Goal: Answer question/provide support: Share knowledge or assist other users

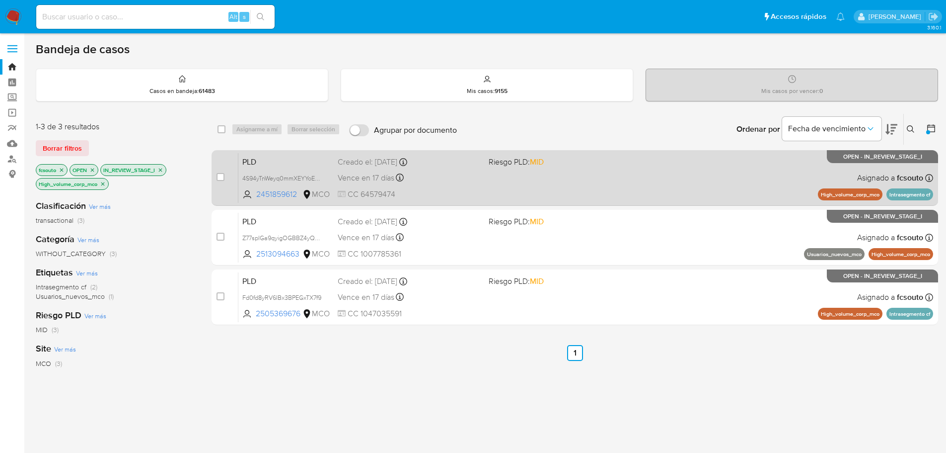
click at [484, 176] on div "PLD 4S94yTnWeyq0mmXEYYoEZFG0 2451859612 MCO Riesgo PLD: MID Creado el: 12/07/20…" at bounding box center [585, 178] width 695 height 50
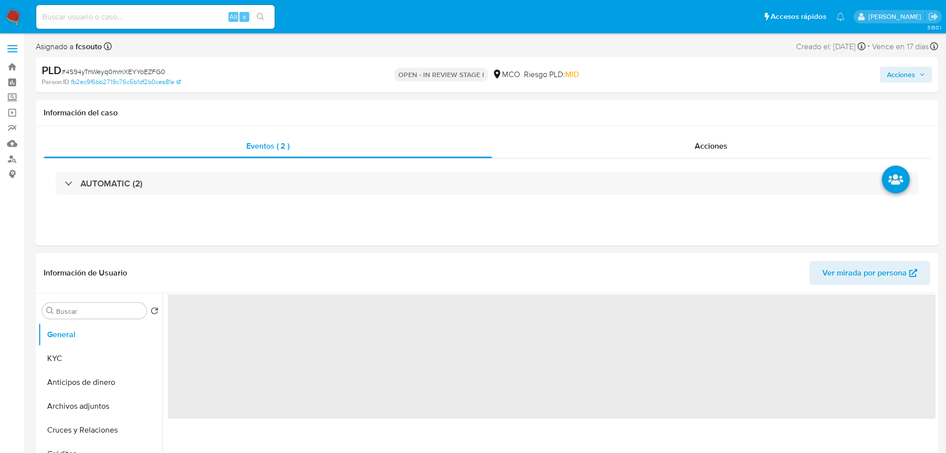
select select "10"
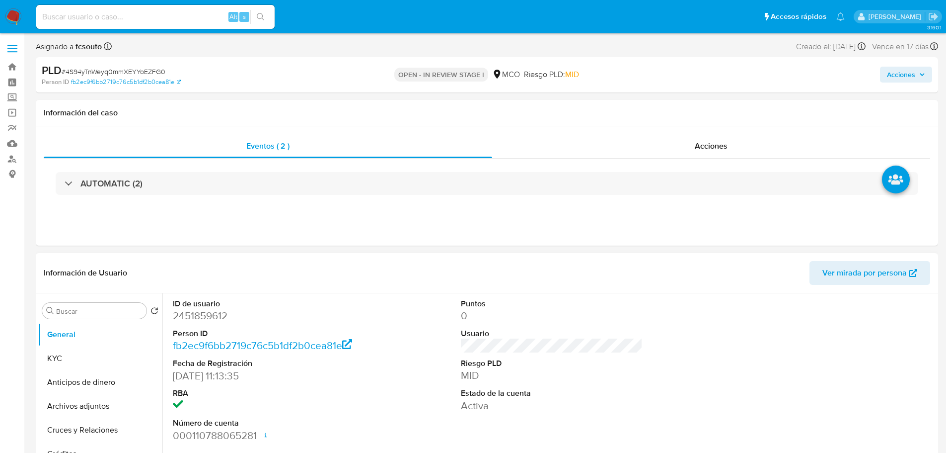
click at [212, 315] on dd "2451859612" at bounding box center [264, 315] width 182 height 14
copy dd "2451859612"
click at [358, 273] on header "Información de Usuario Ver mirada por persona" at bounding box center [487, 273] width 887 height 24
click at [189, 314] on dd "2451859612" at bounding box center [264, 315] width 182 height 14
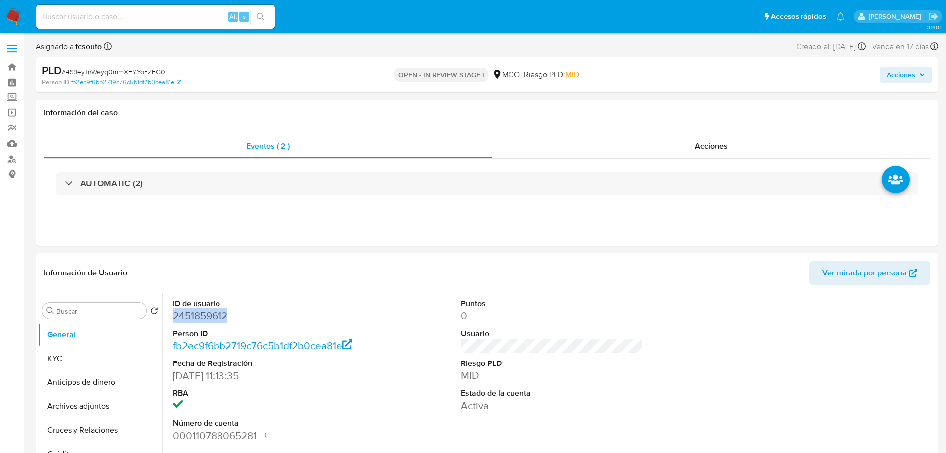
click at [189, 314] on dd "2451859612" at bounding box center [264, 315] width 182 height 14
copy dd "2451859612"
click at [213, 313] on dd "2451859612" at bounding box center [264, 315] width 182 height 14
click at [203, 317] on dd "2451859612" at bounding box center [264, 315] width 182 height 14
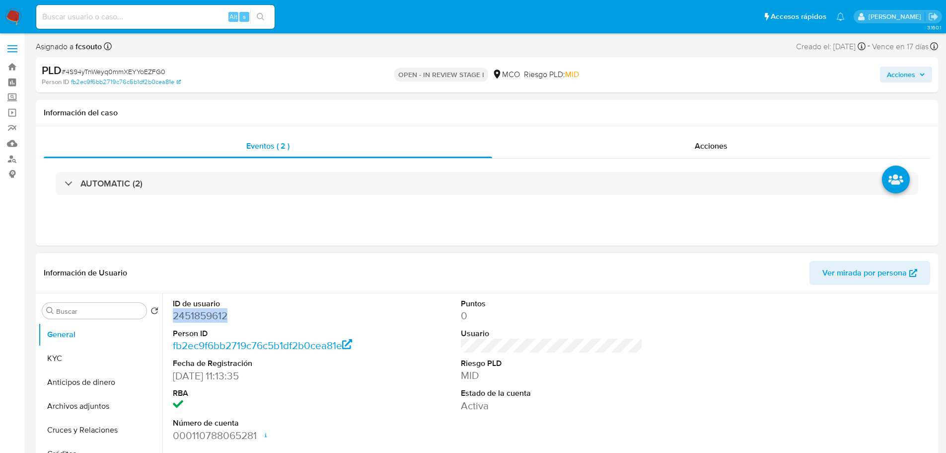
click at [203, 317] on dd "2451859612" at bounding box center [264, 315] width 182 height 14
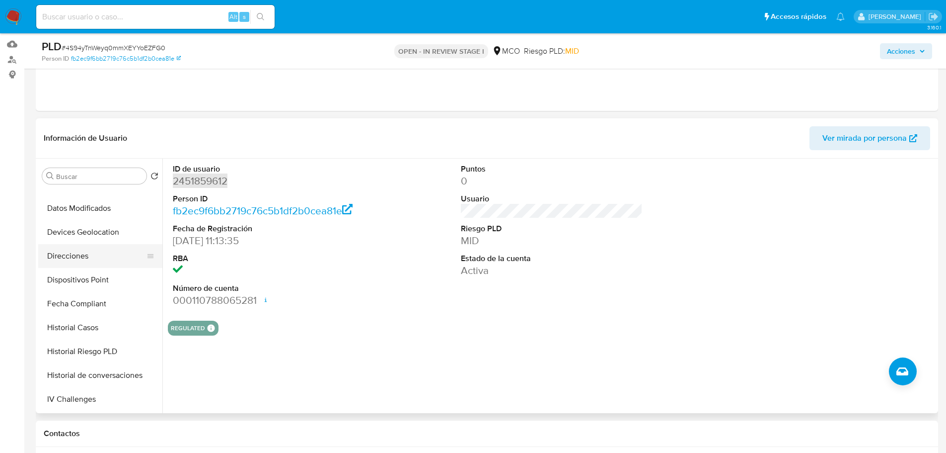
scroll to position [199, 0]
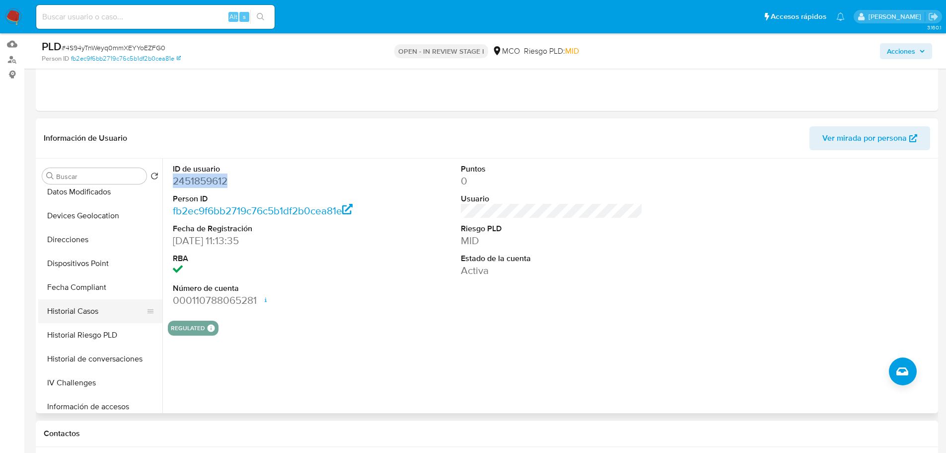
click at [89, 312] on button "Historial Casos" at bounding box center [96, 311] width 116 height 24
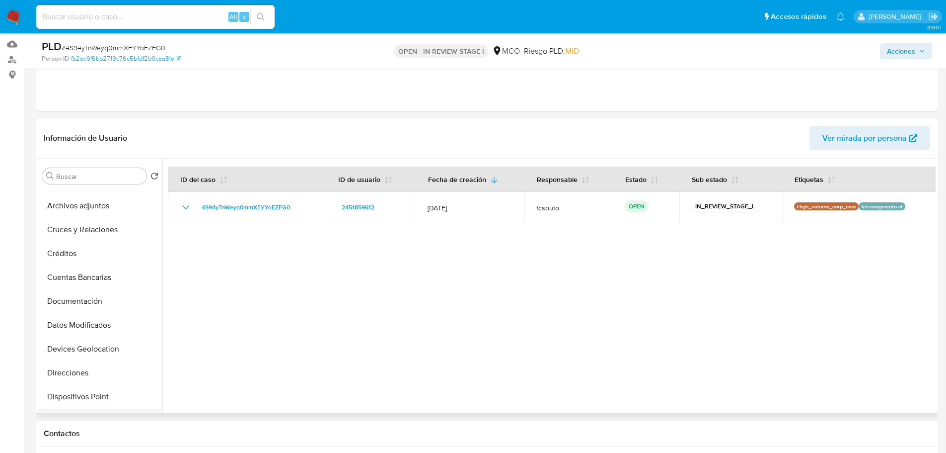
scroll to position [0, 0]
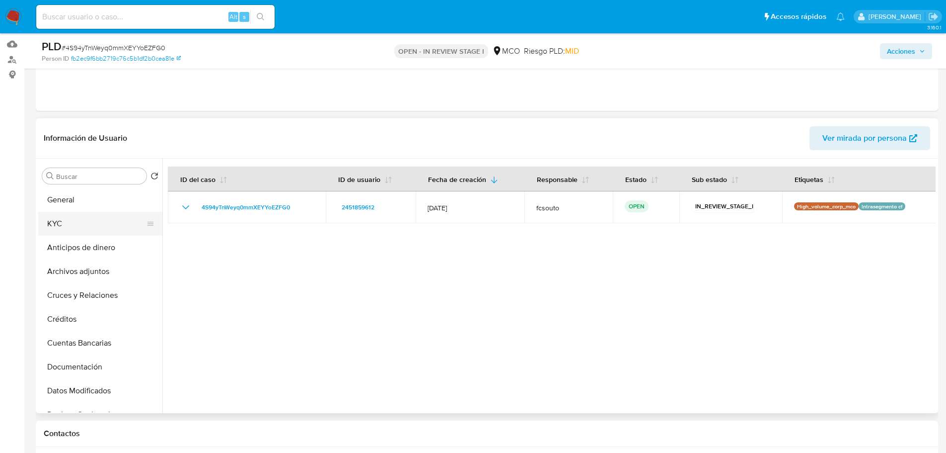
click at [55, 213] on button "KYC" at bounding box center [96, 224] width 116 height 24
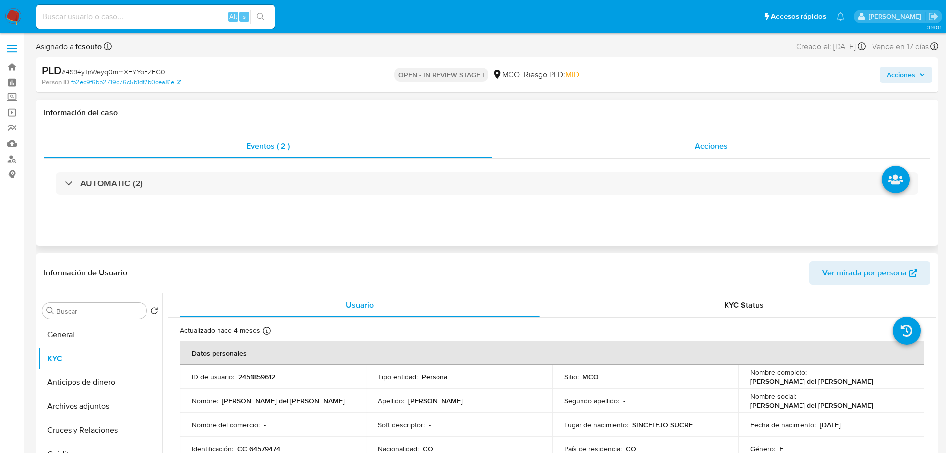
click at [703, 154] on div "Acciones" at bounding box center [711, 146] width 438 height 24
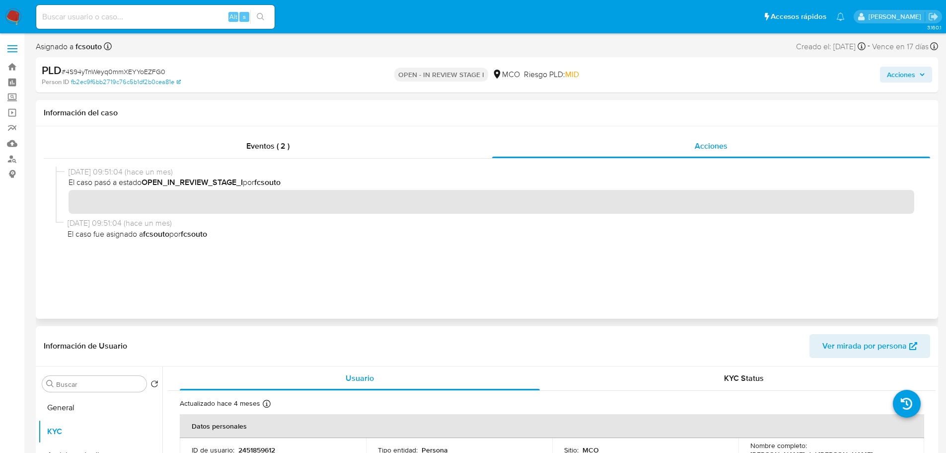
click at [282, 122] on div "Información del caso" at bounding box center [487, 113] width 903 height 26
click at [278, 136] on div "Eventos ( 2 )" at bounding box center [268, 146] width 449 height 24
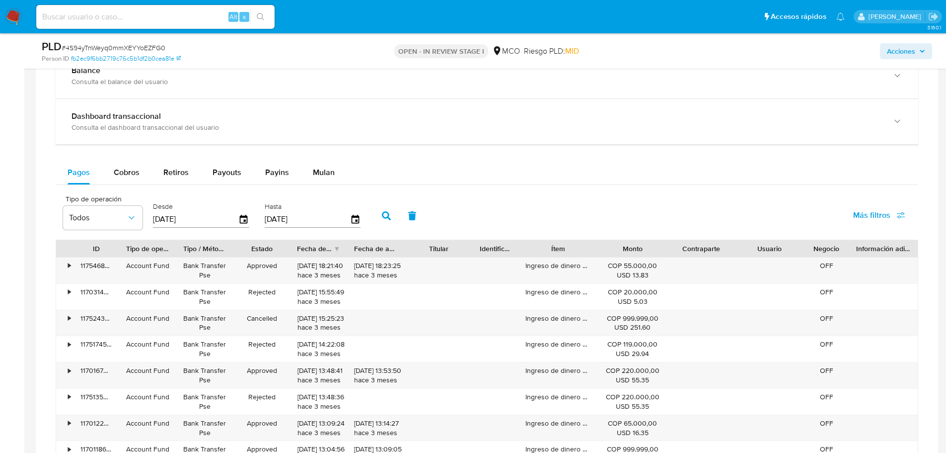
scroll to position [845, 0]
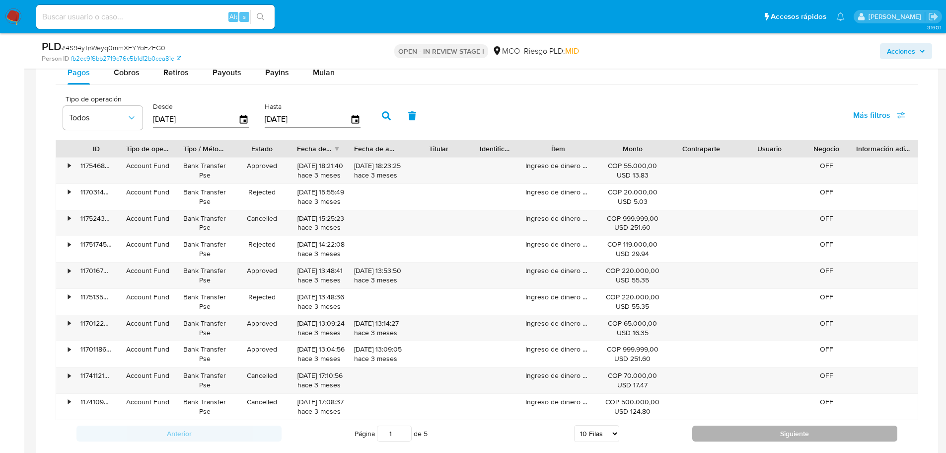
click at [722, 439] on button "Siguiente" at bounding box center [795, 433] width 205 height 16
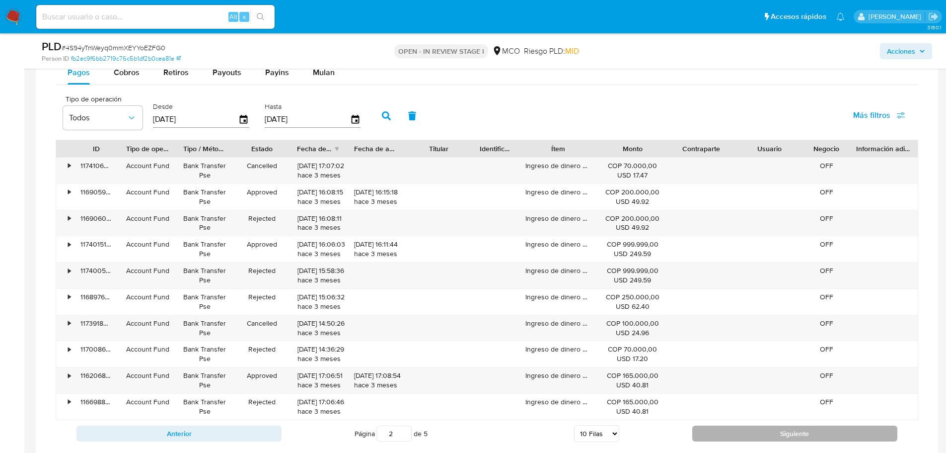
click at [721, 434] on button "Siguiente" at bounding box center [795, 433] width 205 height 16
type input "5"
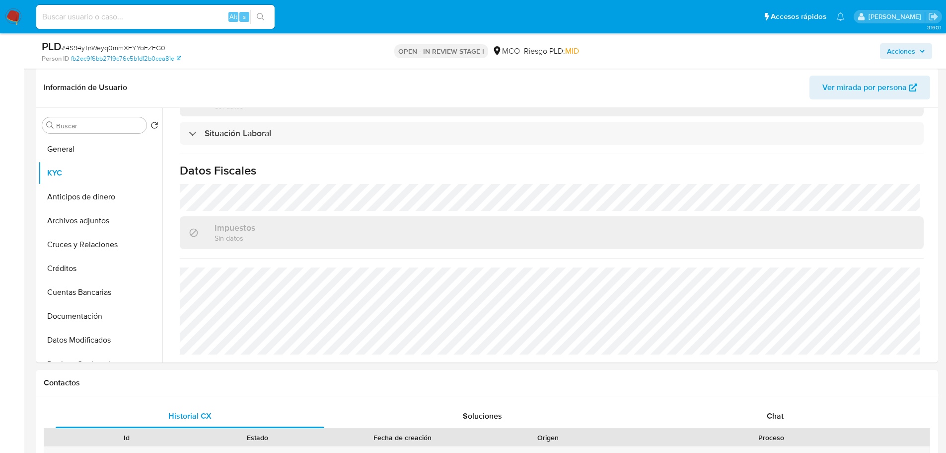
scroll to position [0, 0]
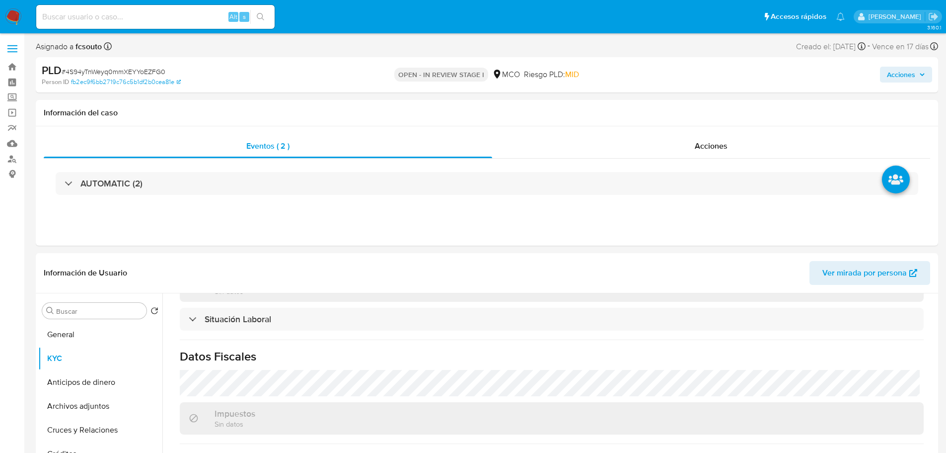
click at [920, 77] on icon "button" at bounding box center [923, 75] width 6 height 6
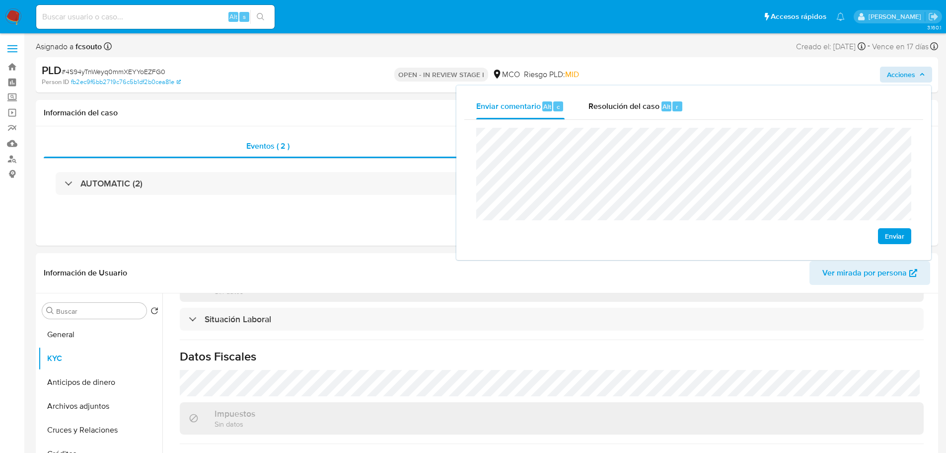
click at [891, 238] on span "Enviar" at bounding box center [894, 236] width 19 height 14
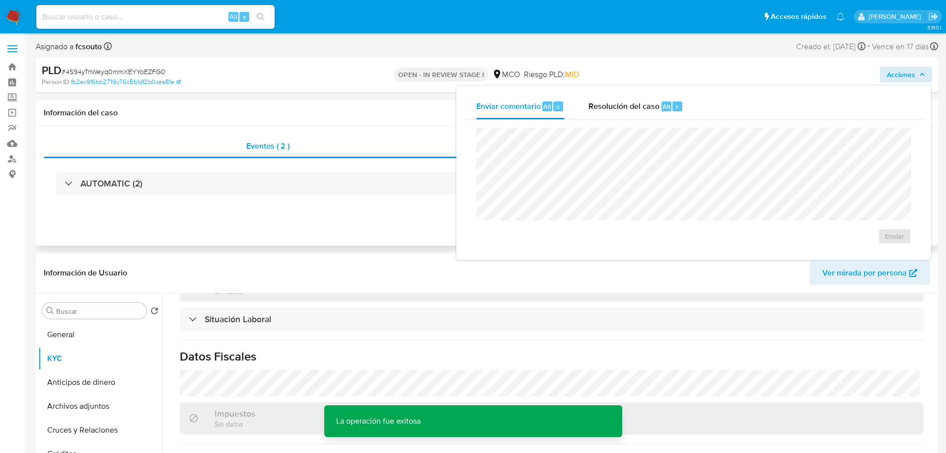
click at [359, 212] on div "Eventos ( 2 ) Acciones AUTOMATIC (2)" at bounding box center [487, 185] width 903 height 119
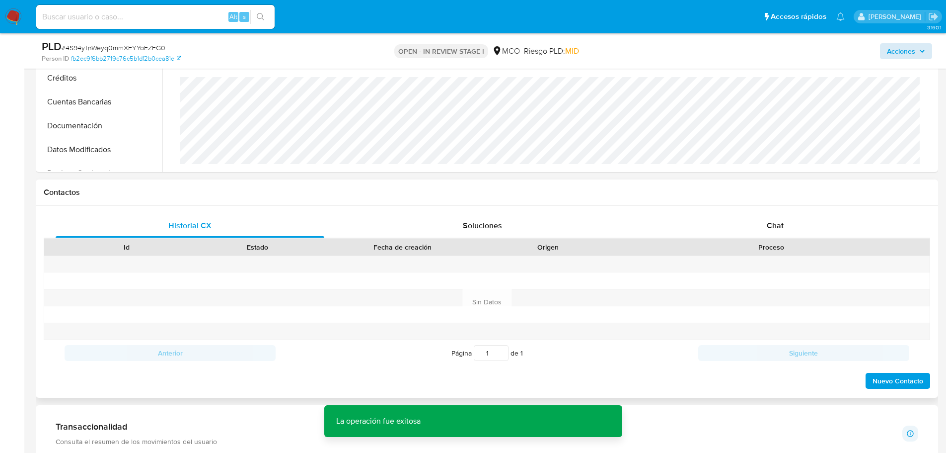
scroll to position [348, 0]
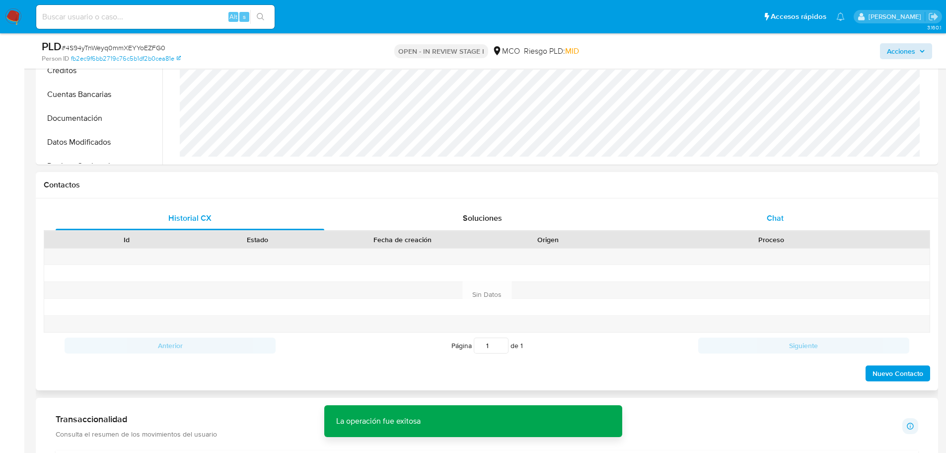
click at [788, 214] on div "Chat" at bounding box center [775, 218] width 269 height 24
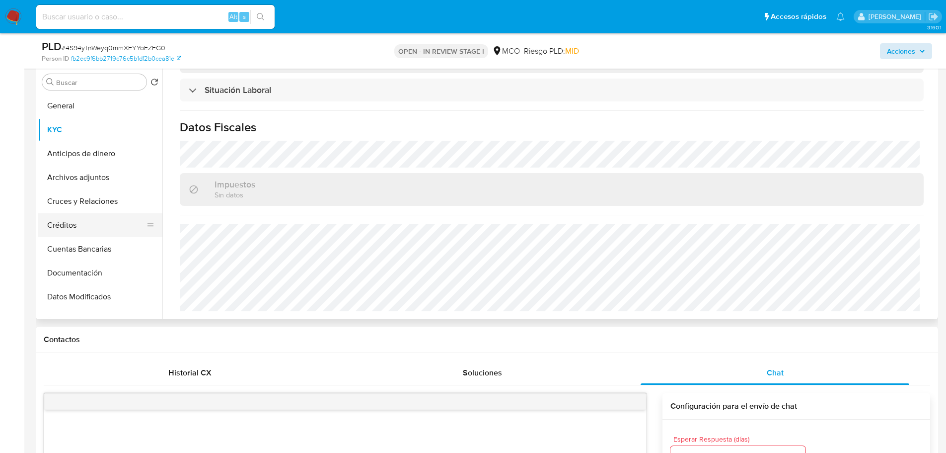
scroll to position [199, 0]
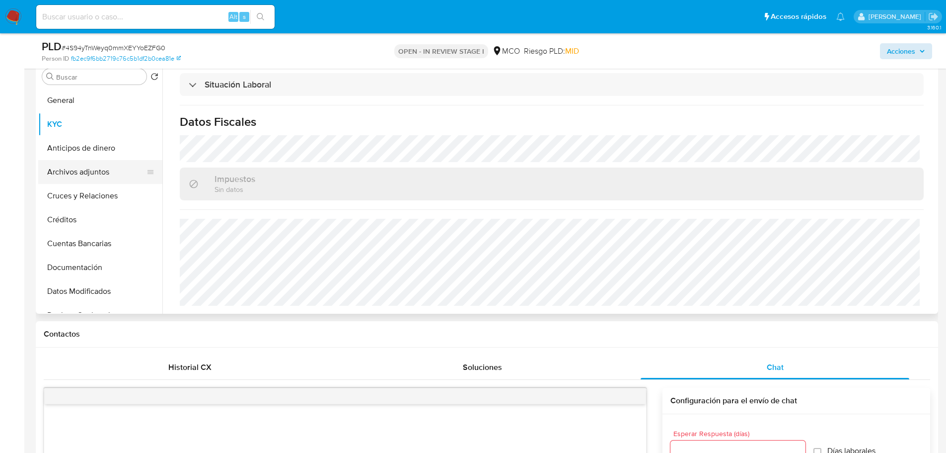
click at [89, 173] on button "Archivos adjuntos" at bounding box center [96, 172] width 116 height 24
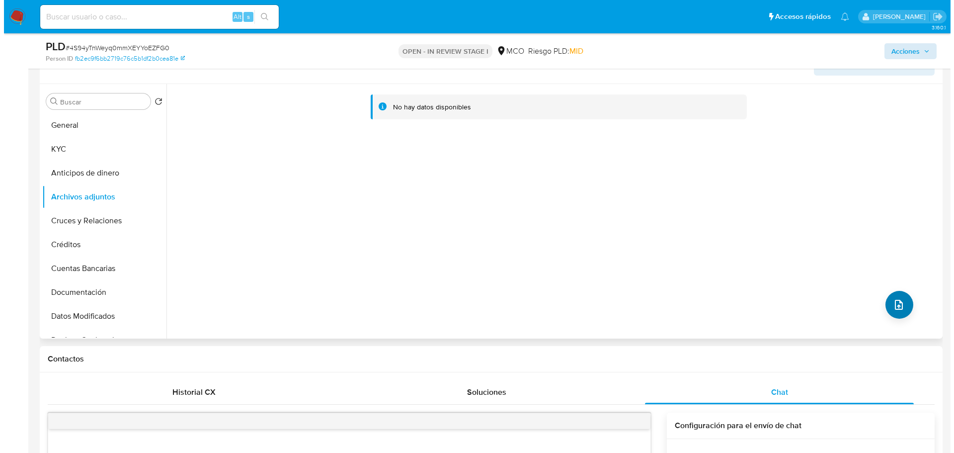
scroll to position [149, 0]
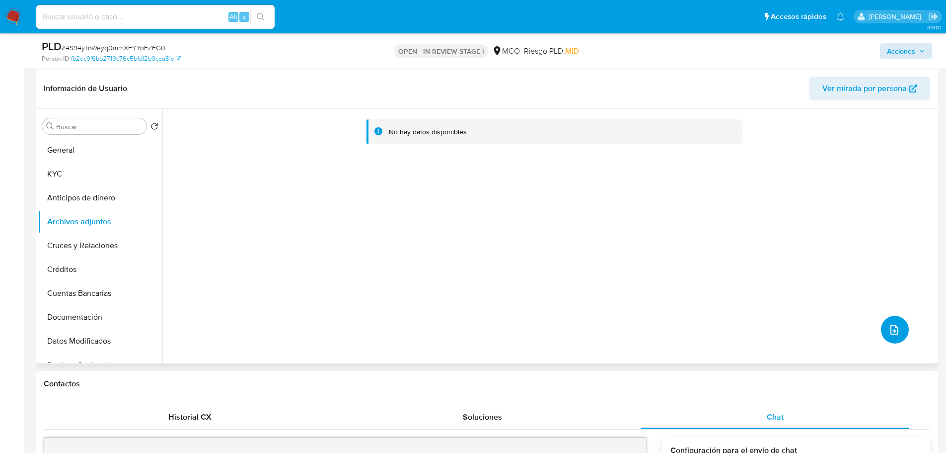
click at [891, 327] on icon "upload-file" at bounding box center [895, 329] width 8 height 10
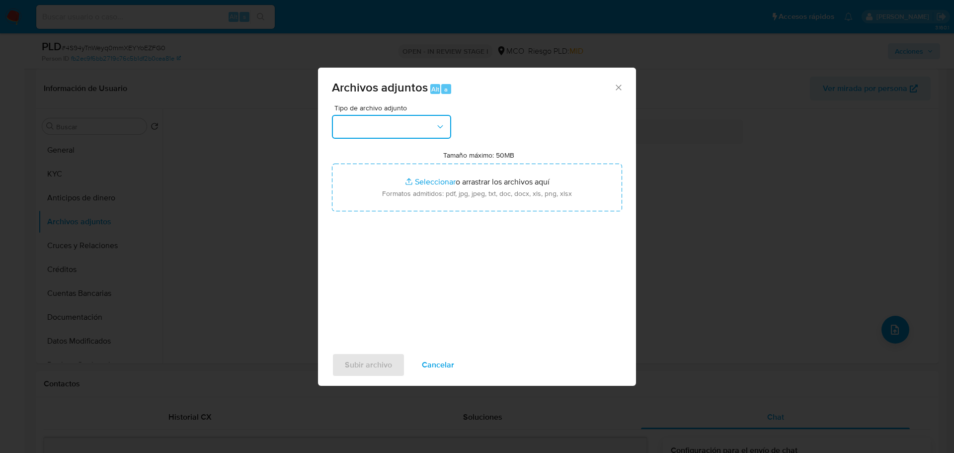
click at [388, 133] on button "button" at bounding box center [391, 127] width 119 height 24
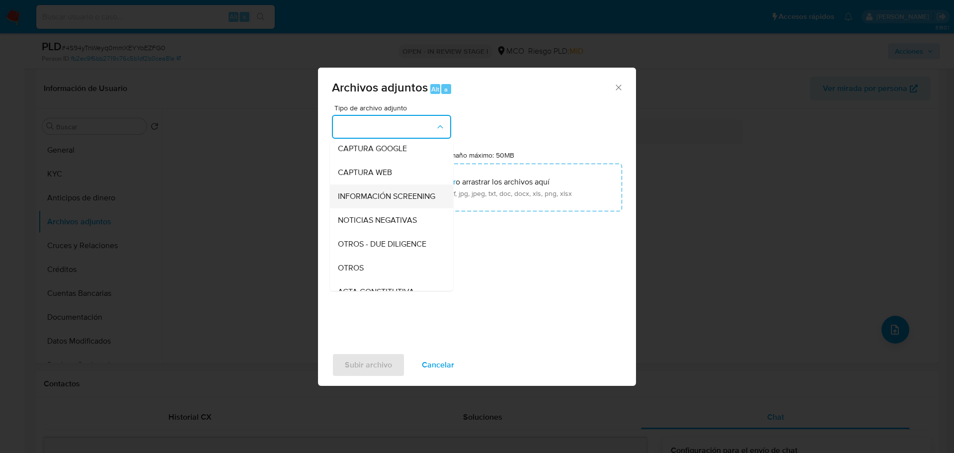
scroll to position [99, 0]
click at [369, 233] on div "OTROS" at bounding box center [388, 221] width 101 height 24
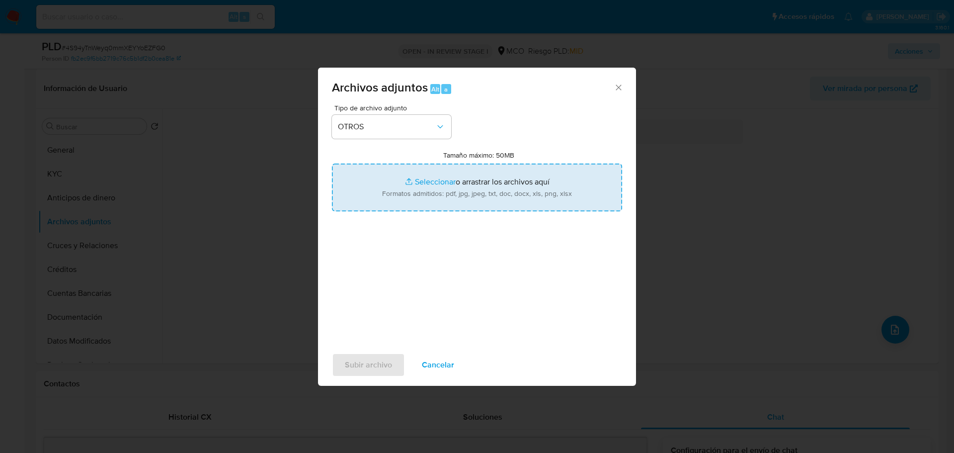
click at [520, 194] on input "Tamaño máximo: 50MB Seleccionar archivos" at bounding box center [477, 187] width 290 height 48
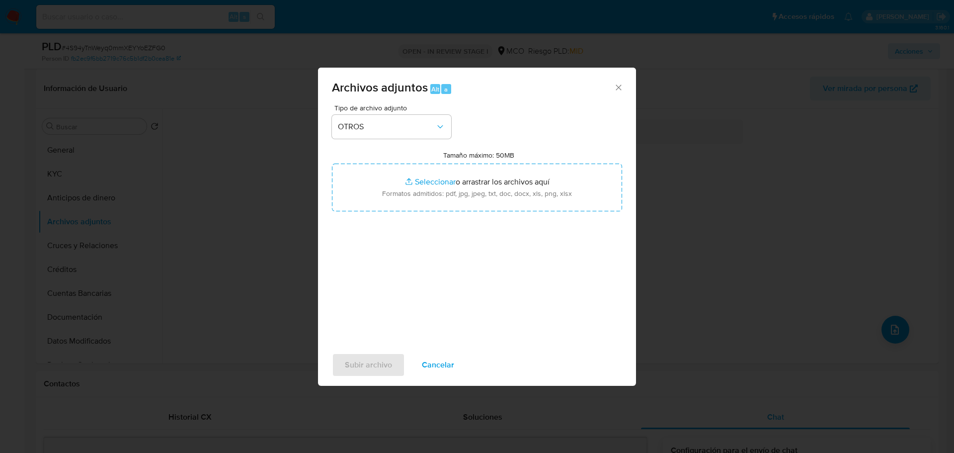
click at [445, 363] on span "Cancelar" at bounding box center [438, 365] width 32 height 22
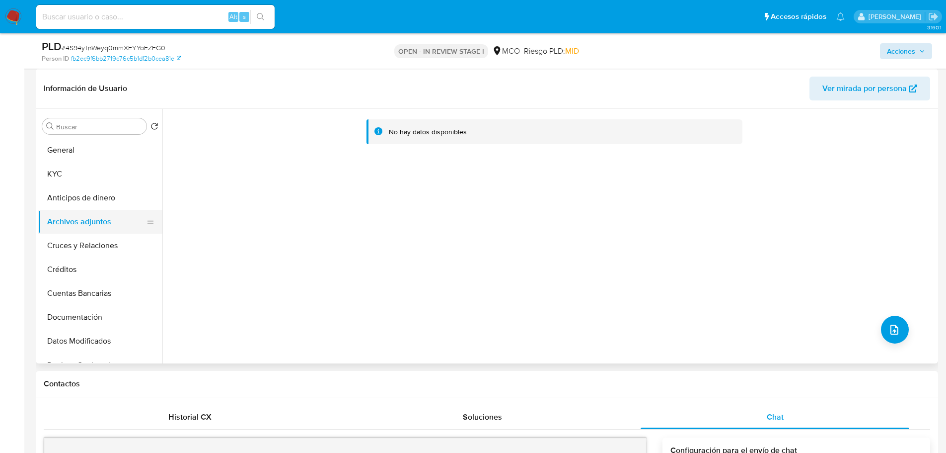
drag, startPoint x: 91, startPoint y: 198, endPoint x: 90, endPoint y: 217, distance: 18.9
click at [90, 198] on button "Anticipos de dinero" at bounding box center [100, 198] width 124 height 24
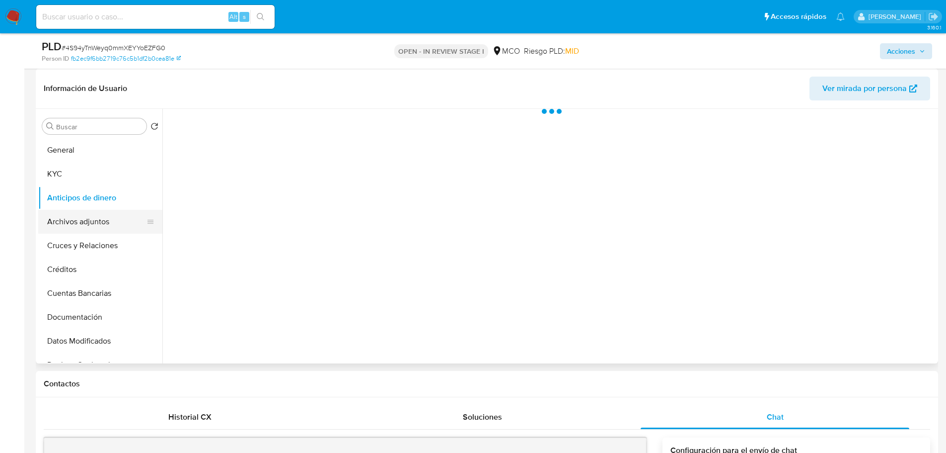
click at [90, 220] on button "Archivos adjuntos" at bounding box center [96, 222] width 116 height 24
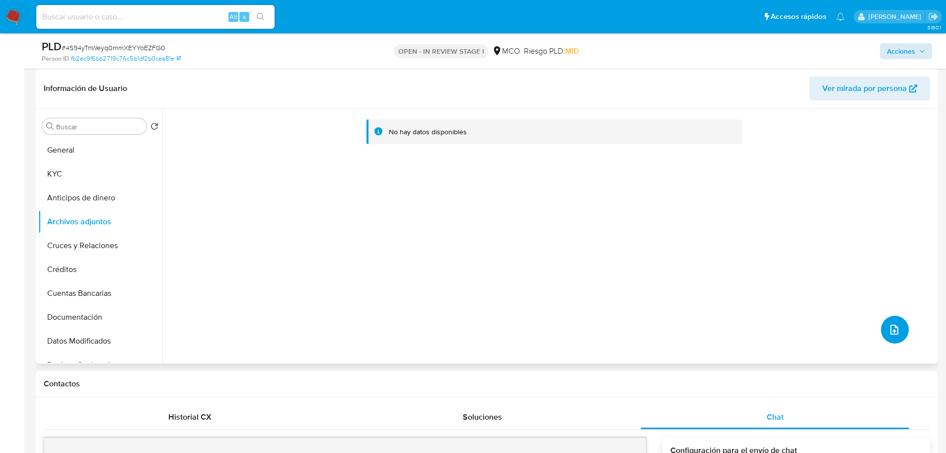
click at [896, 327] on icon "upload-file" at bounding box center [895, 329] width 12 height 12
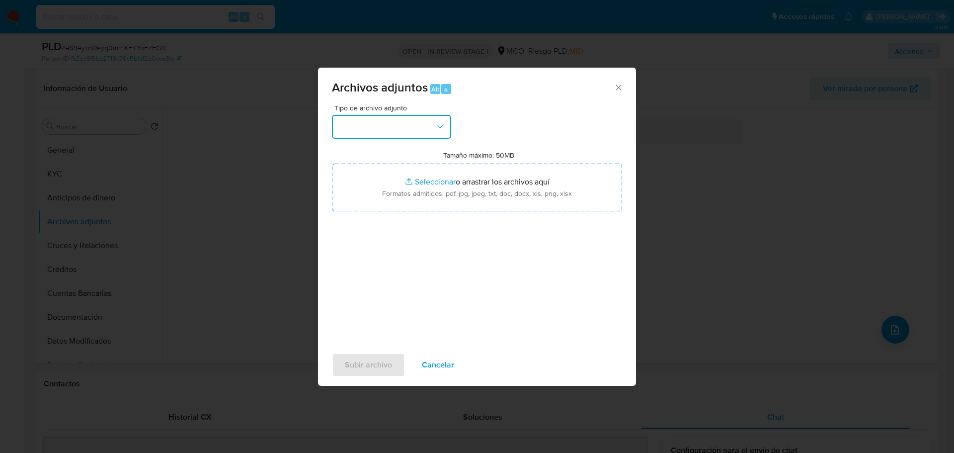
click at [388, 130] on button "button" at bounding box center [391, 127] width 119 height 24
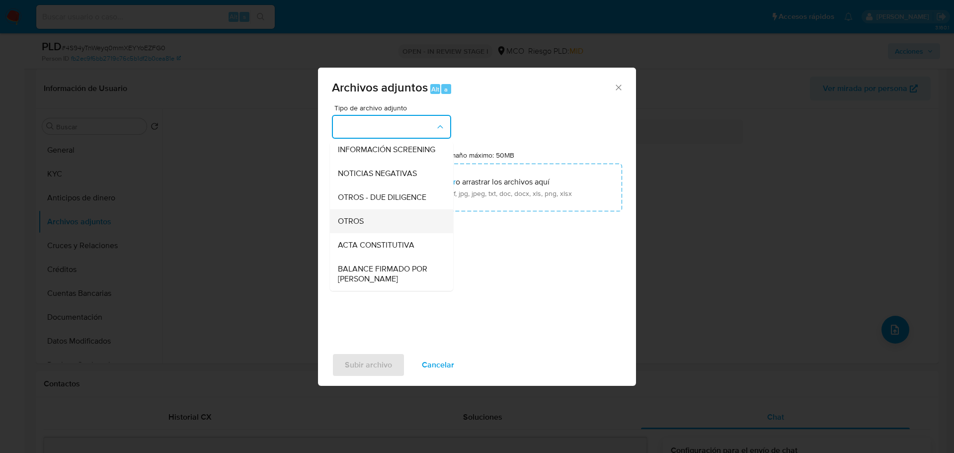
click at [356, 226] on span "OTROS" at bounding box center [351, 221] width 26 height 10
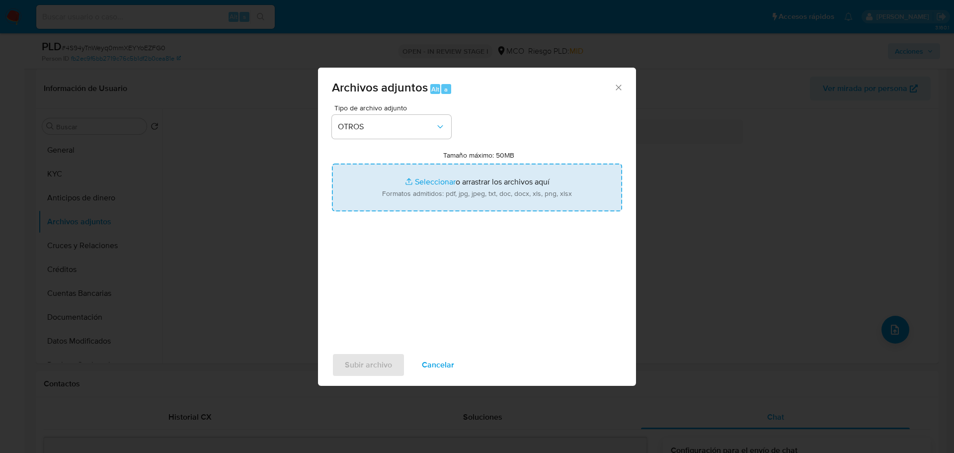
click at [432, 187] on input "Tamaño máximo: 50MB Seleccionar archivos" at bounding box center [477, 187] width 290 height 48
type input "C:\fakepath\2451859612 - 23_9_2025.pdf"
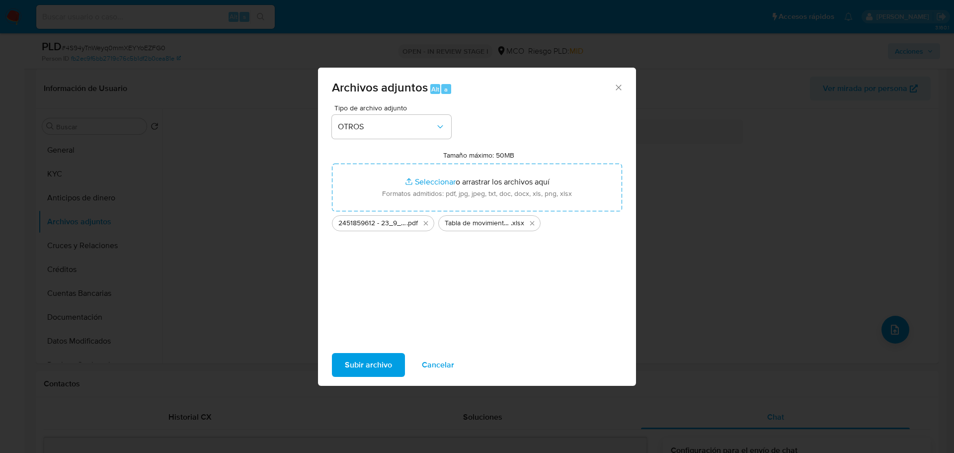
click at [372, 366] on span "Subir archivo" at bounding box center [368, 365] width 47 height 22
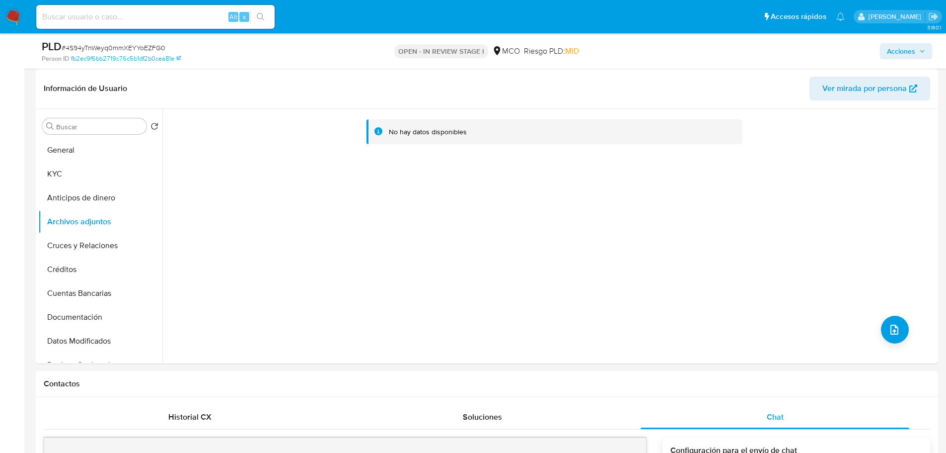
click at [910, 52] on span "Acciones" at bounding box center [901, 51] width 28 height 16
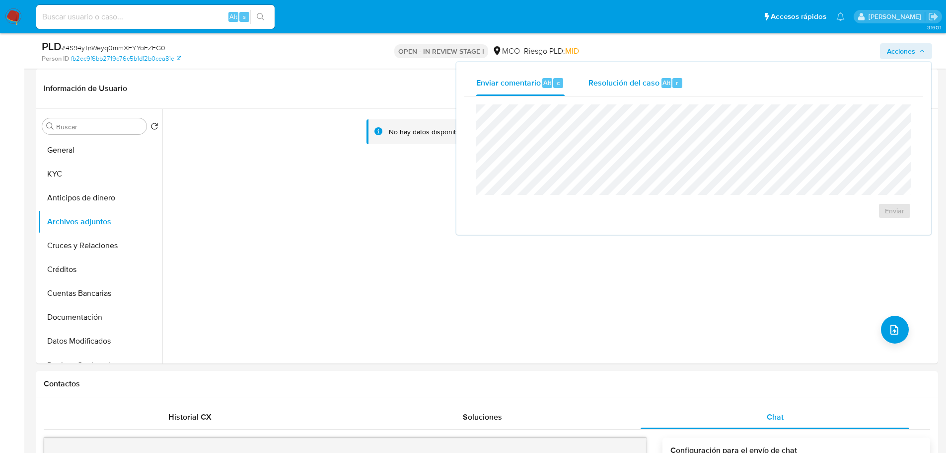
click at [634, 89] on div "Resolución del caso Alt r" at bounding box center [636, 83] width 95 height 26
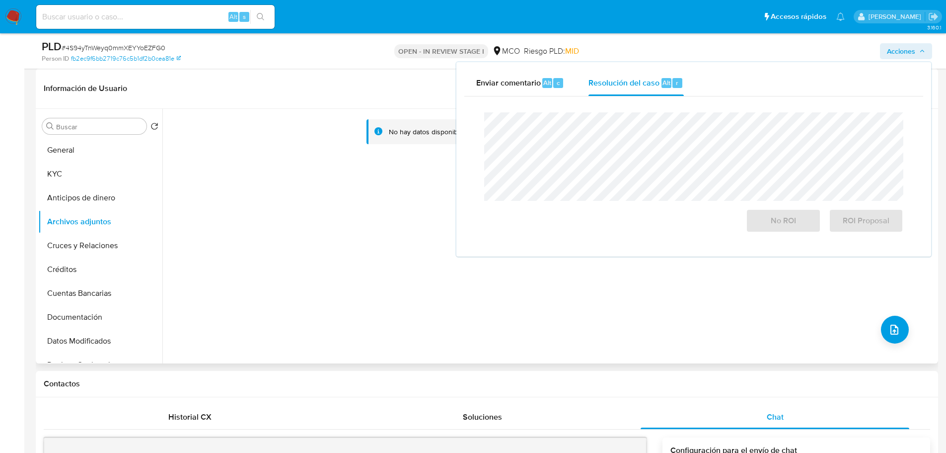
click at [473, 289] on div "No hay datos disponibles" at bounding box center [548, 236] width 773 height 254
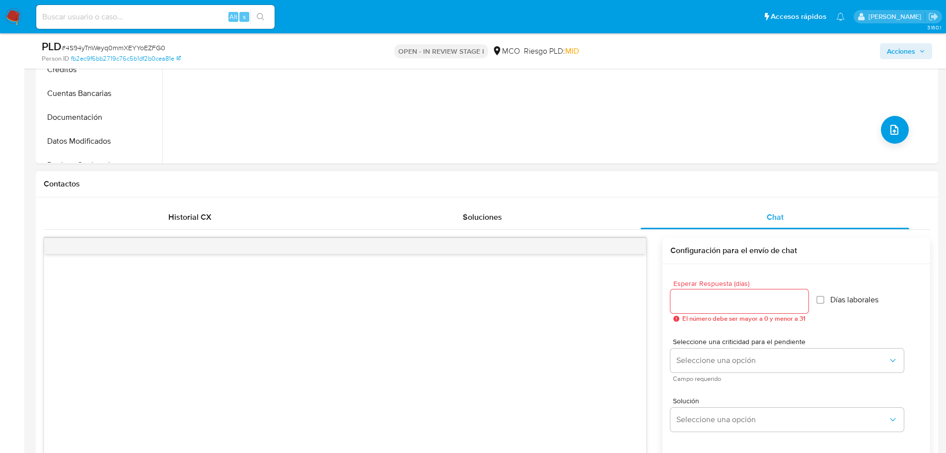
scroll to position [397, 0]
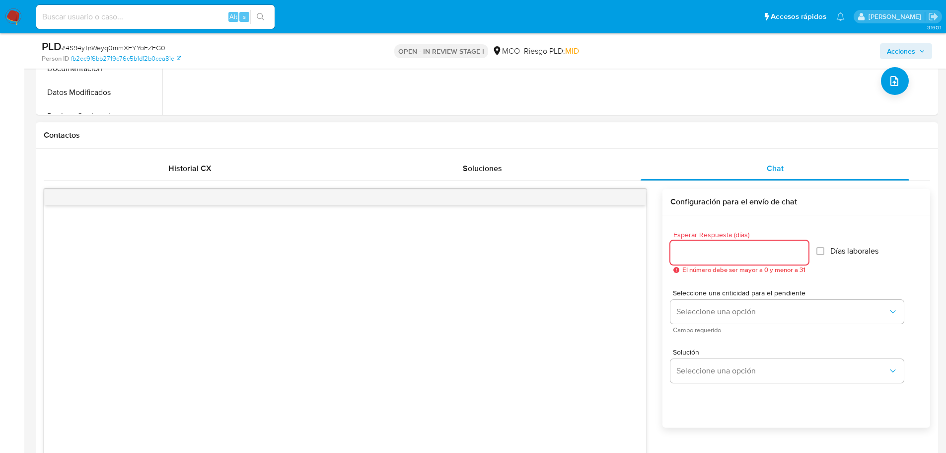
click at [732, 252] on input "Esperar Respuesta (días)" at bounding box center [740, 252] width 138 height 13
type input "3"
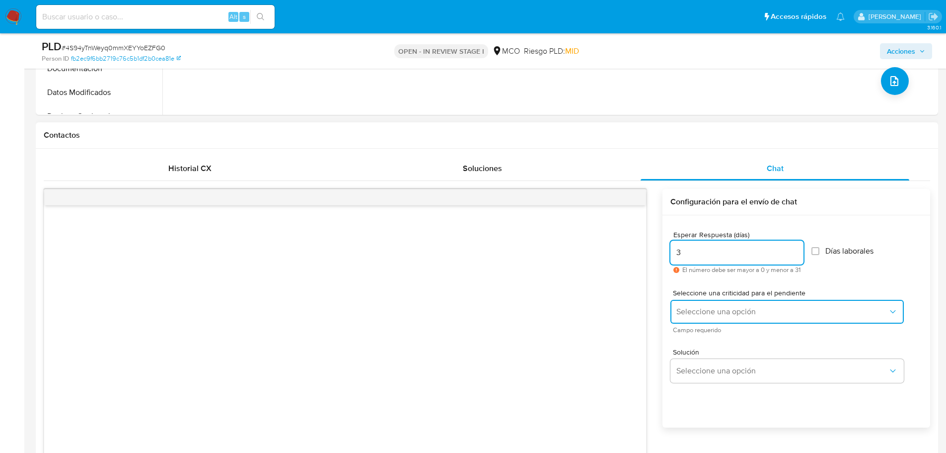
click at [707, 311] on span "Seleccione una opción" at bounding box center [783, 312] width 212 height 10
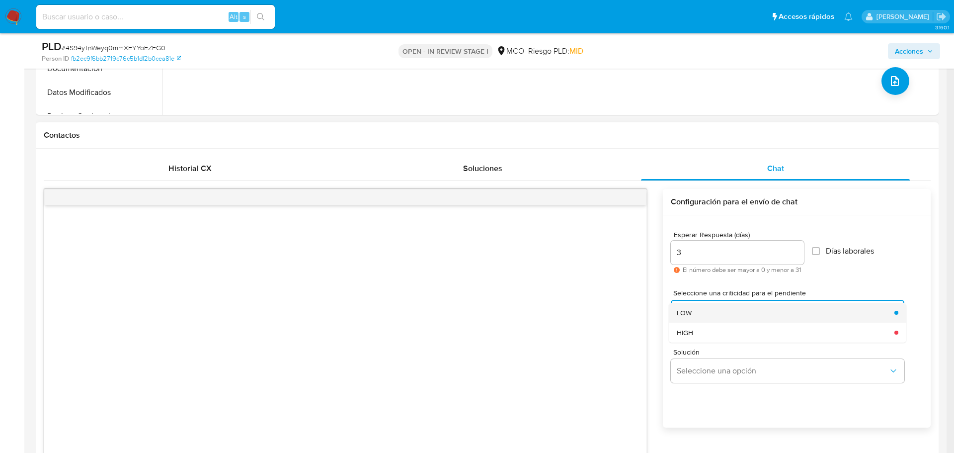
click at [708, 313] on div "LOW" at bounding box center [783, 313] width 212 height 20
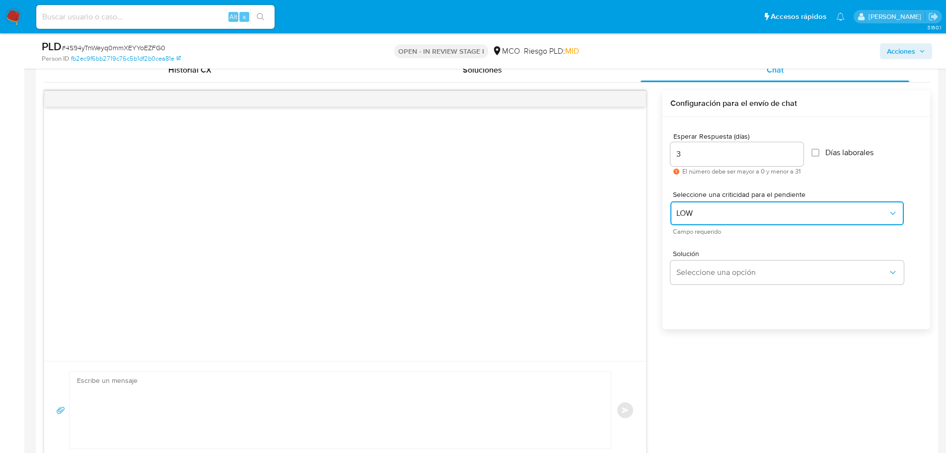
scroll to position [497, 0]
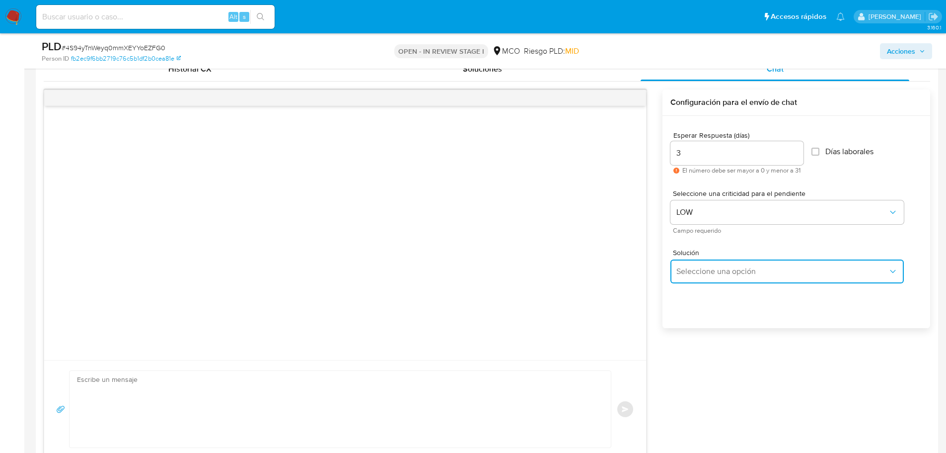
click at [736, 271] on span "Seleccione una opción" at bounding box center [783, 271] width 212 height 10
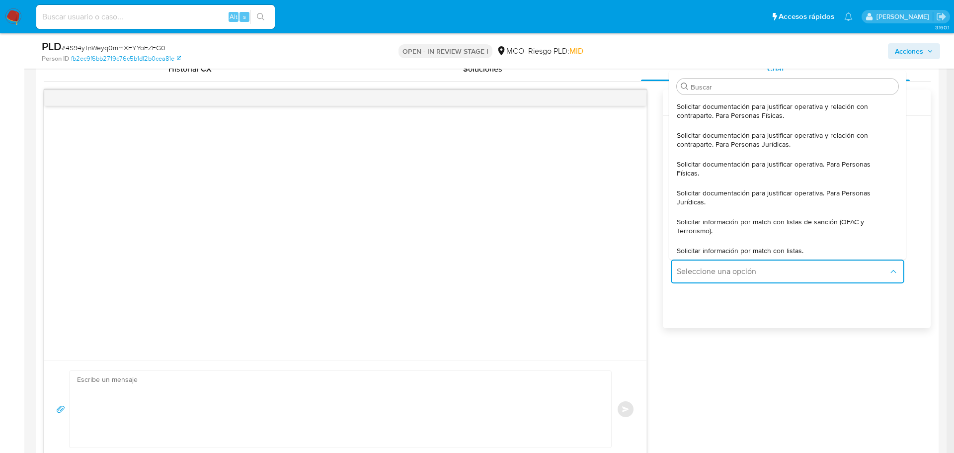
drag, startPoint x: 734, startPoint y: 167, endPoint x: 407, endPoint y: 220, distance: 330.7
click at [732, 167] on span "Solicitar documentación para justificar operativa. Para Personas Físicas." at bounding box center [785, 168] width 216 height 18
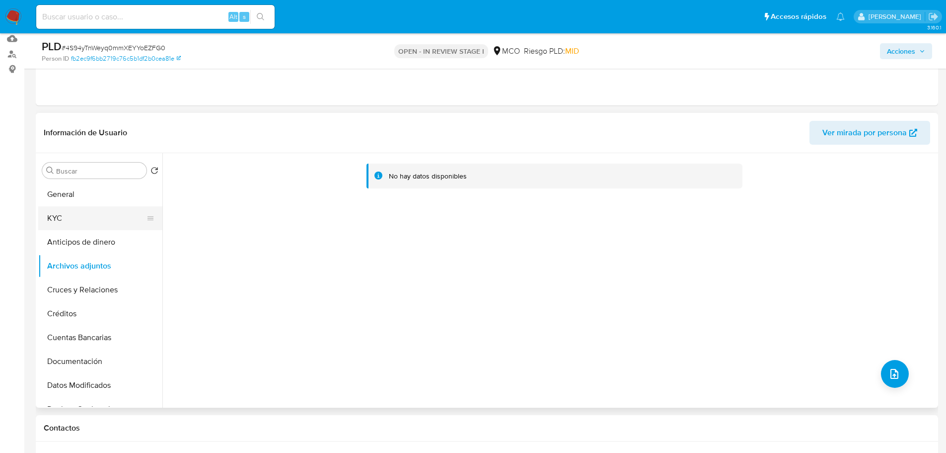
scroll to position [99, 0]
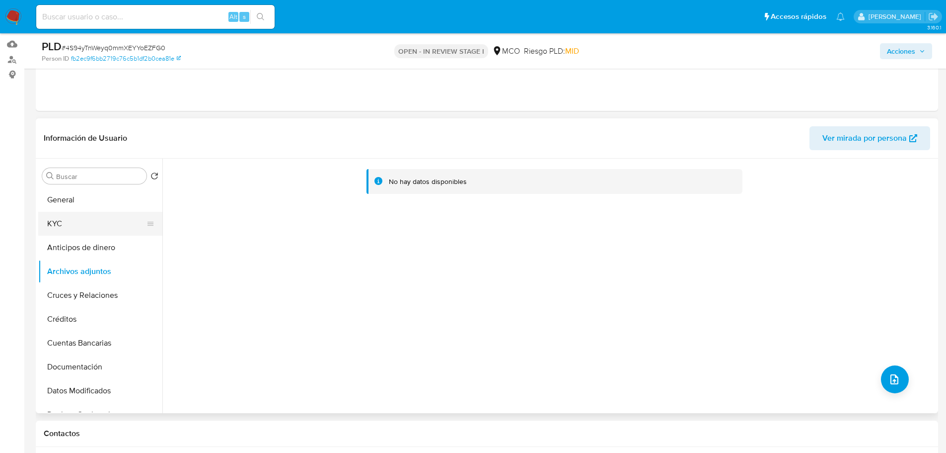
click at [57, 222] on button "KYC" at bounding box center [96, 224] width 116 height 24
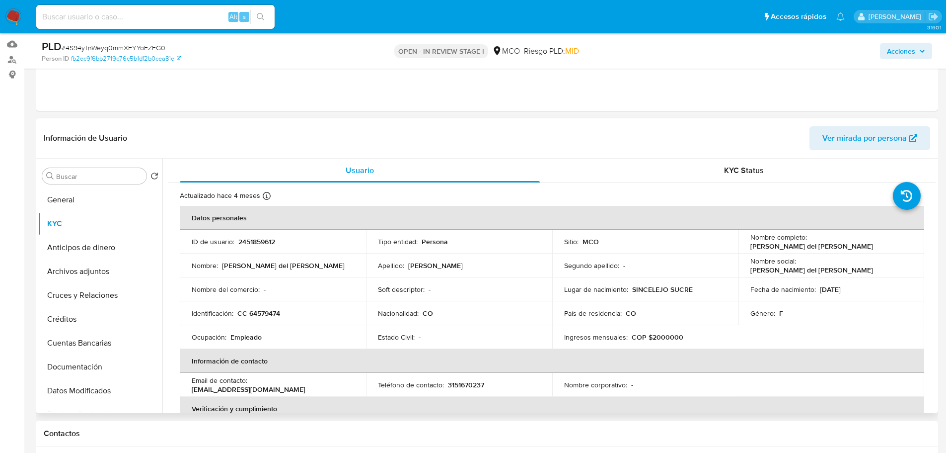
click at [755, 247] on p "Astrid del Socorro Peña Rodriguez" at bounding box center [812, 245] width 123 height 9
copy p "Astrid"
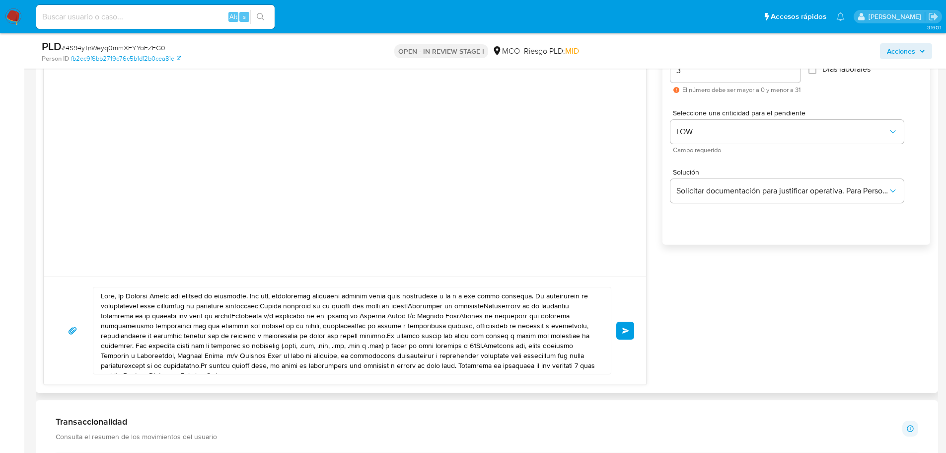
scroll to position [596, 0]
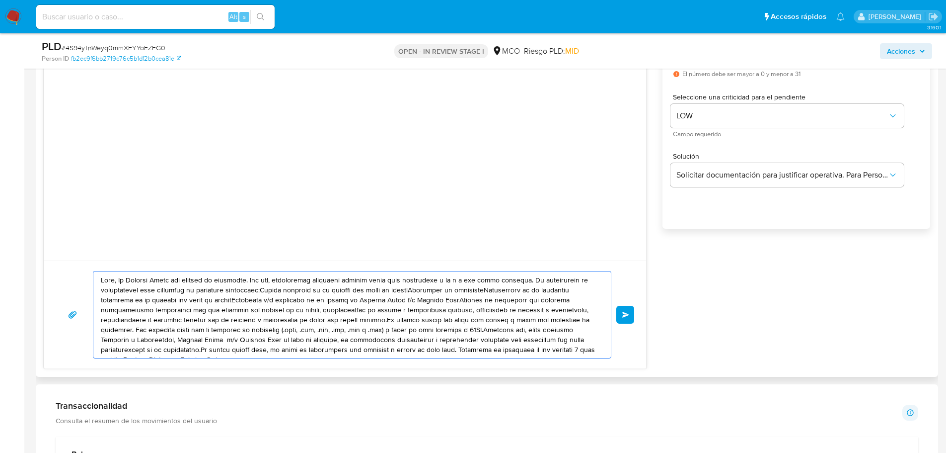
click at [115, 280] on textarea at bounding box center [350, 314] width 498 height 86
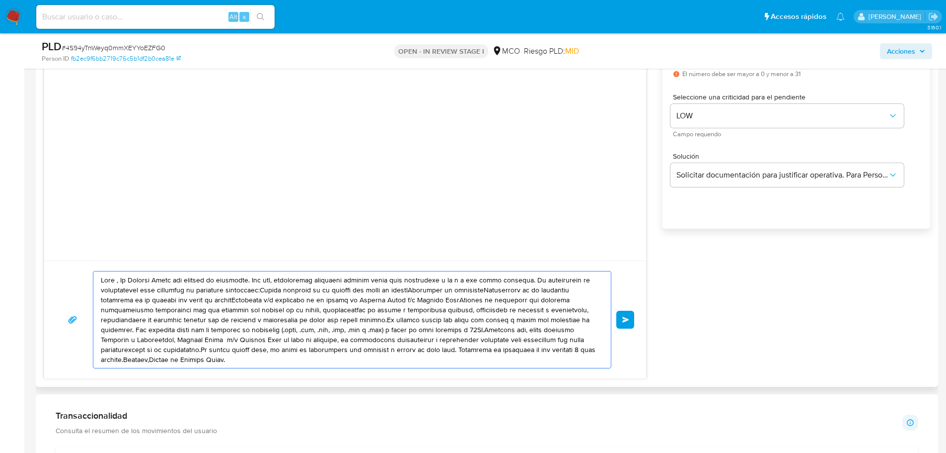
paste textarea "Astrid"
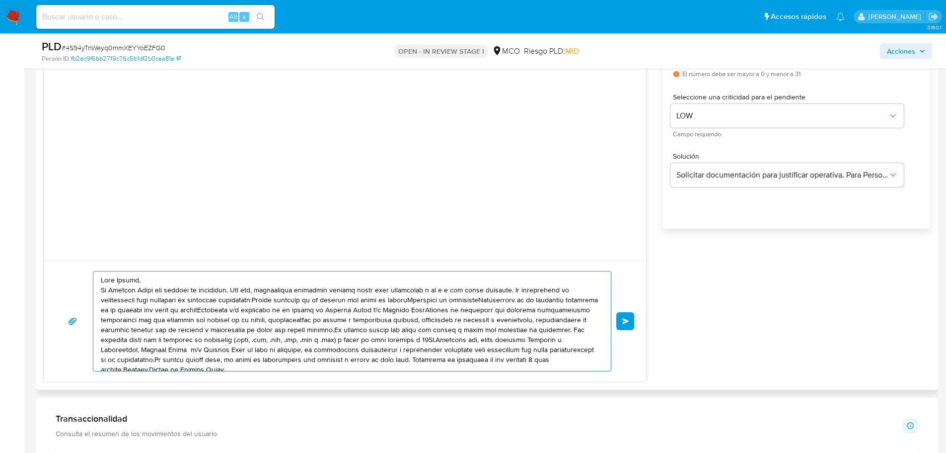
click at [507, 289] on textarea at bounding box center [350, 320] width 498 height 99
drag, startPoint x: 313, startPoint y: 303, endPoint x: 319, endPoint y: 312, distance: 11.4
click at [313, 303] on textarea at bounding box center [350, 320] width 498 height 99
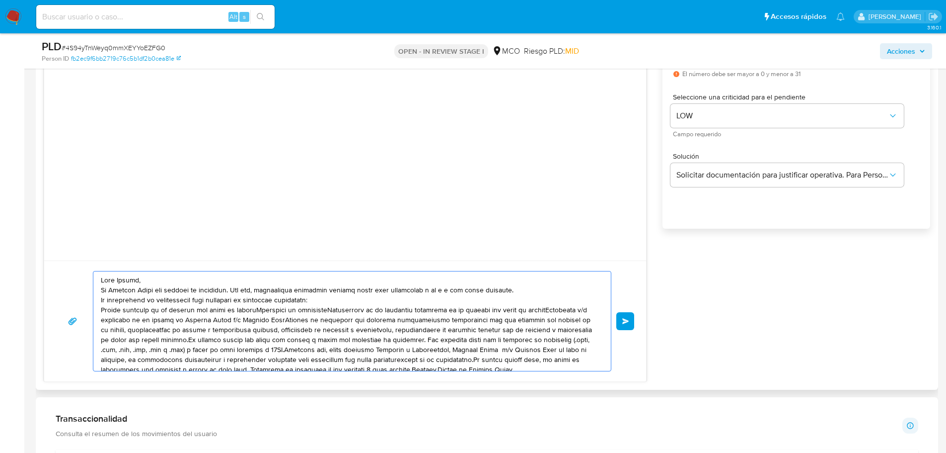
click at [261, 311] on textarea at bounding box center [350, 320] width 498 height 99
click at [177, 318] on textarea at bounding box center [350, 320] width 498 height 99
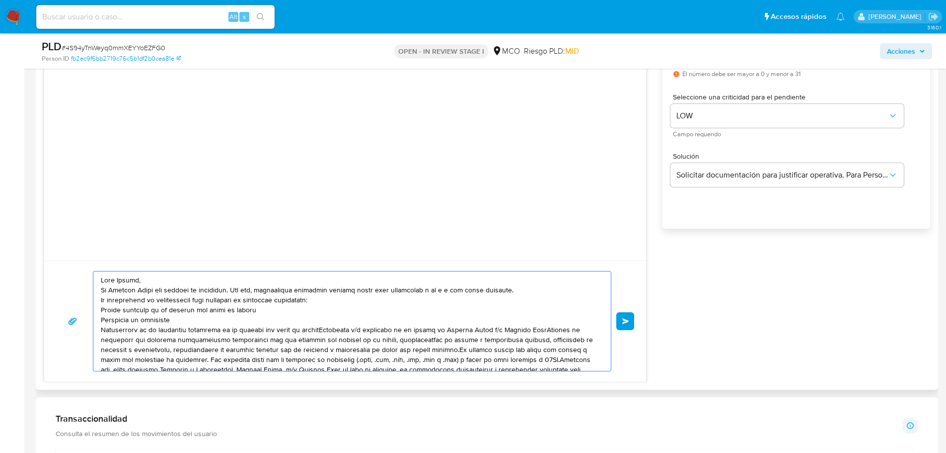
click at [324, 330] on textarea at bounding box center [350, 320] width 498 height 99
click at [323, 343] on textarea at bounding box center [350, 320] width 498 height 99
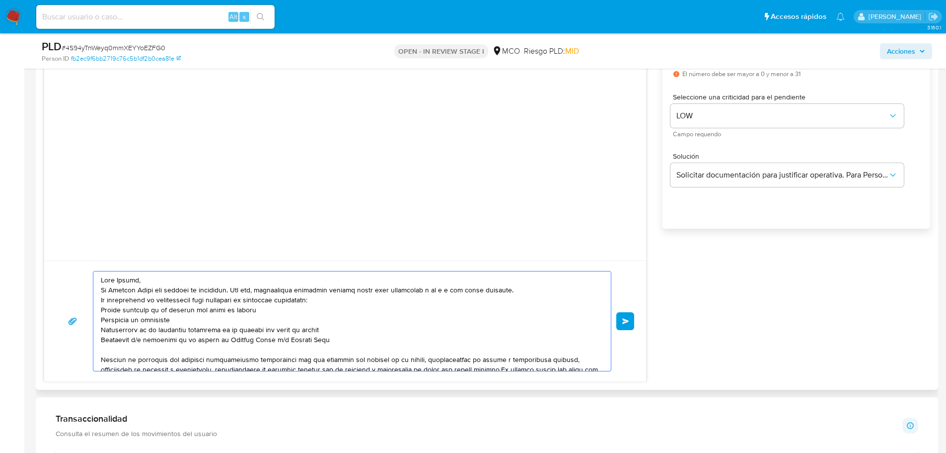
scroll to position [47, 0]
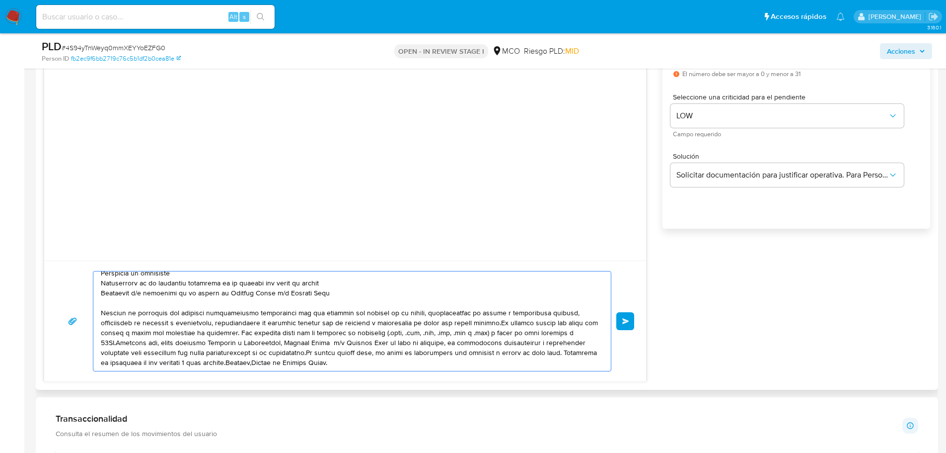
click at [497, 322] on textarea at bounding box center [350, 320] width 498 height 99
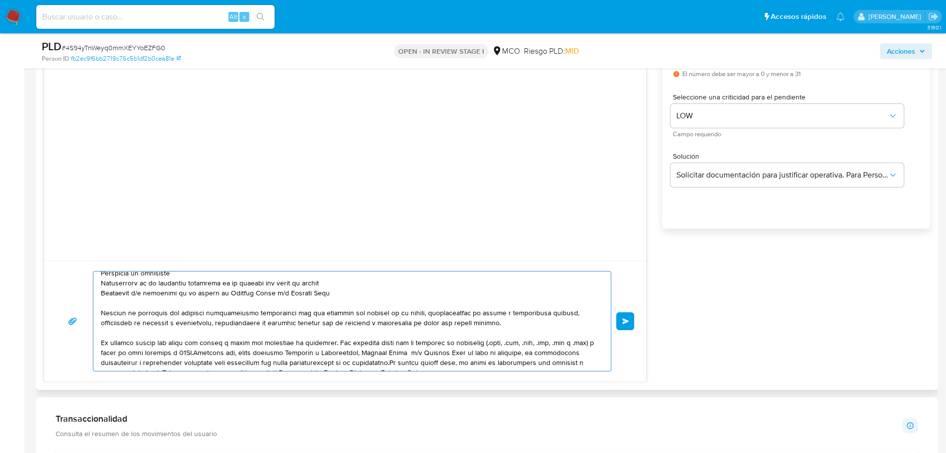
drag, startPoint x: 333, startPoint y: 343, endPoint x: 97, endPoint y: 346, distance: 236.0
click at [96, 347] on div at bounding box center [349, 320] width 513 height 99
click at [450, 342] on textarea at bounding box center [350, 320] width 498 height 99
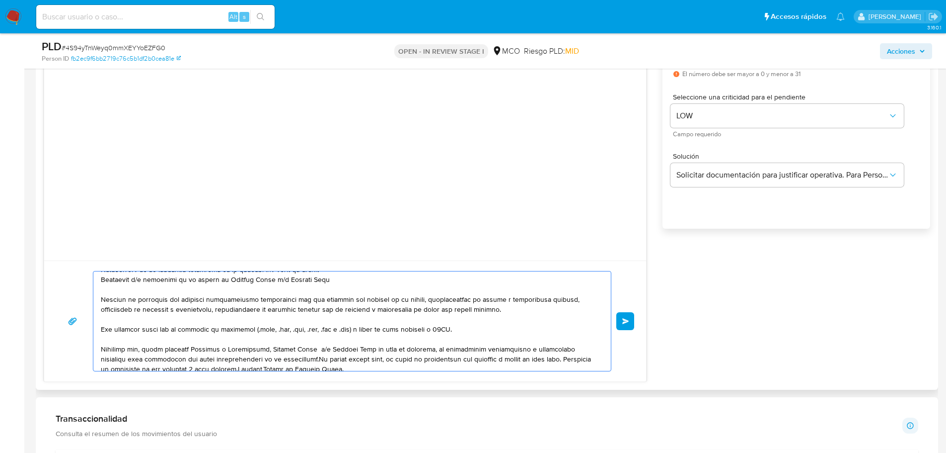
scroll to position [67, 0]
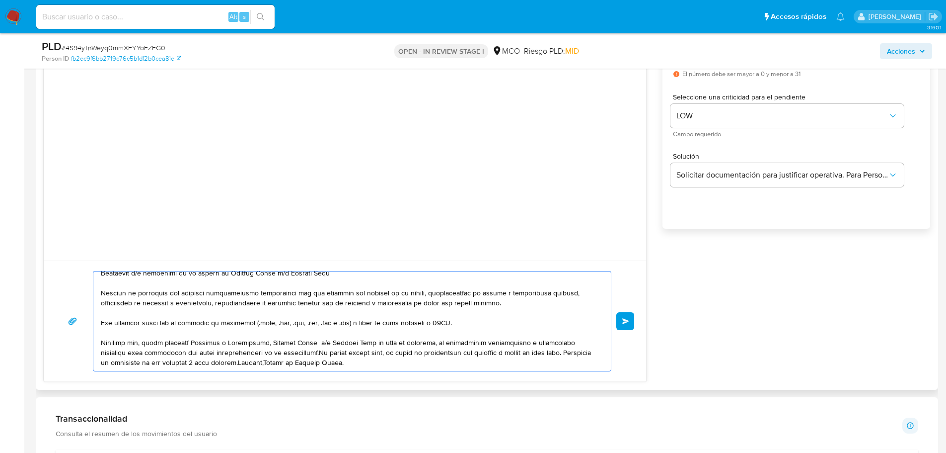
click at [313, 353] on textarea at bounding box center [350, 320] width 498 height 99
click at [355, 361] on textarea at bounding box center [350, 320] width 498 height 99
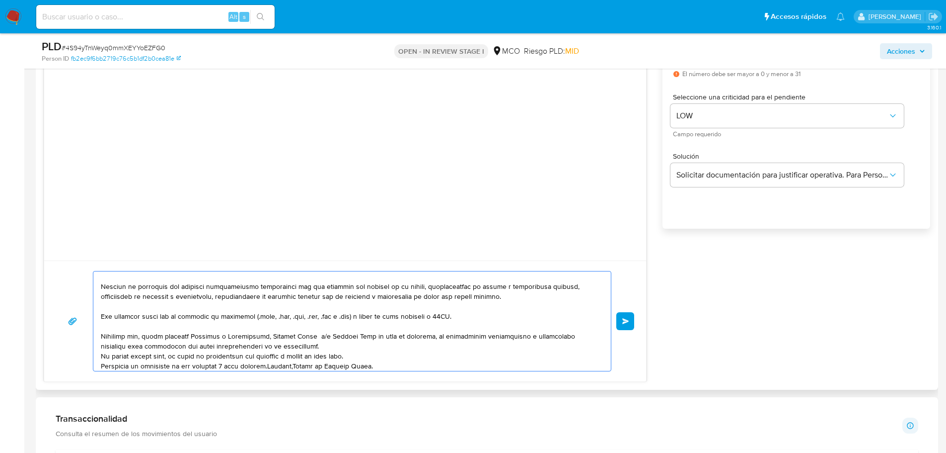
click at [271, 365] on textarea at bounding box center [350, 320] width 498 height 99
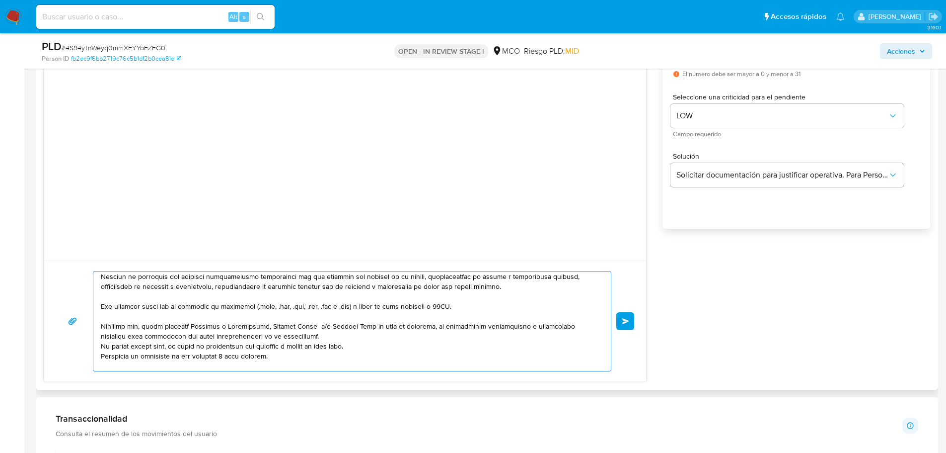
scroll to position [93, 0]
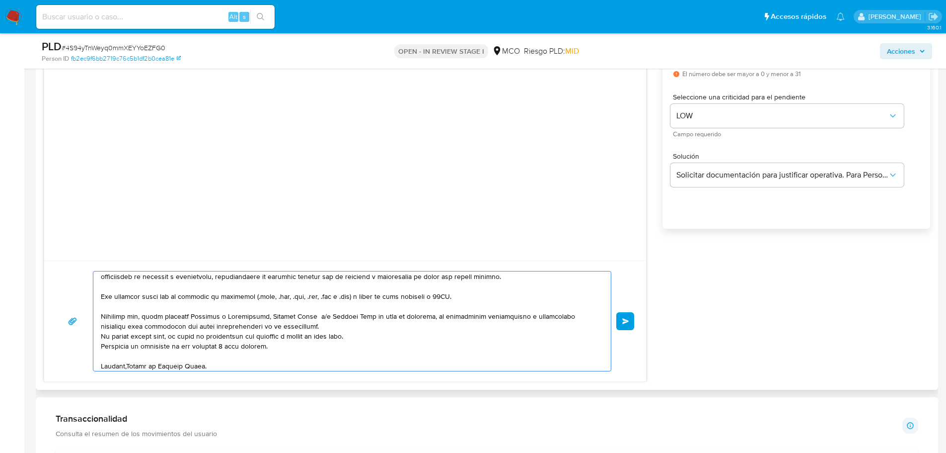
click at [126, 365] on textarea at bounding box center [350, 320] width 498 height 99
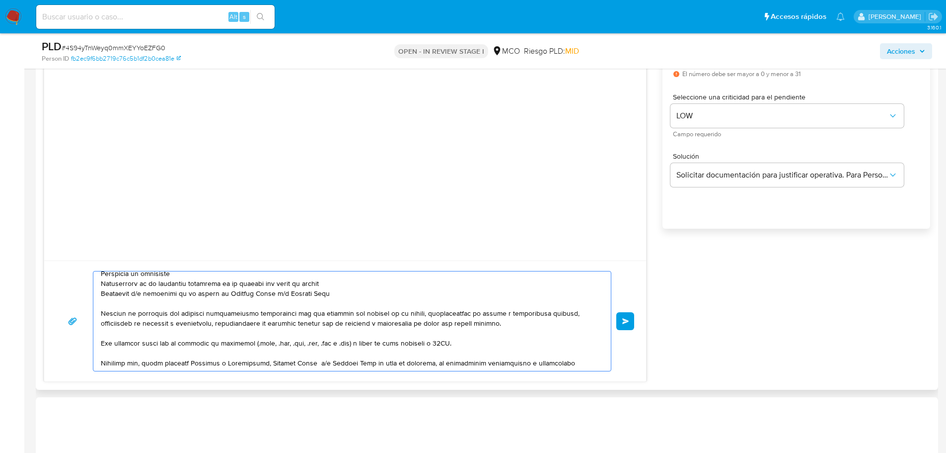
scroll to position [0, 0]
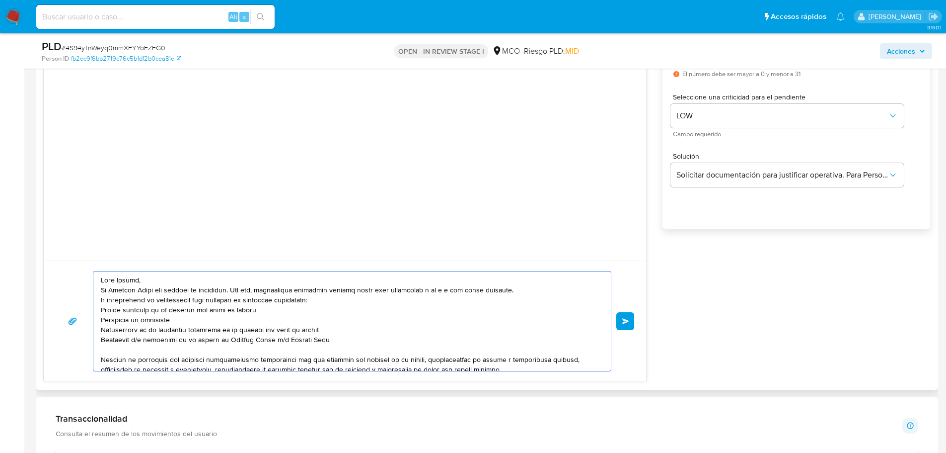
click at [216, 283] on textarea at bounding box center [350, 320] width 498 height 99
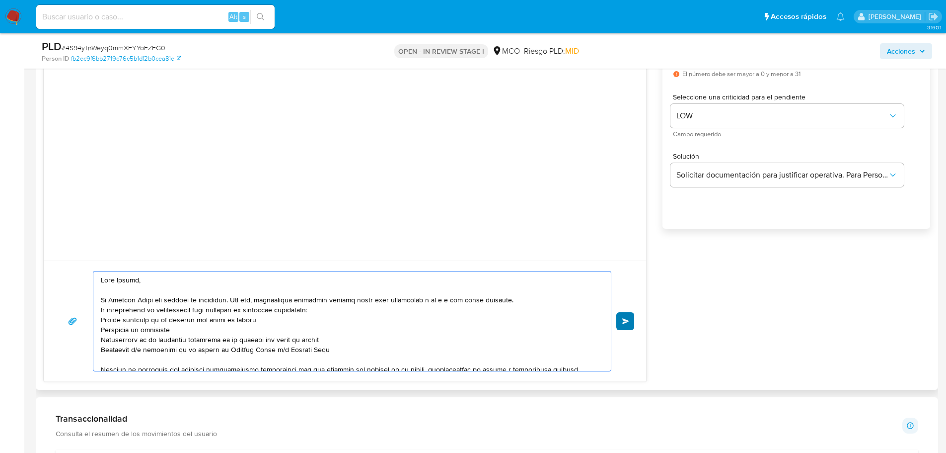
type textarea "Hola Astrid, En Mercado Libre nos importa tu seguridad. Por eso, necesitamos ve…"
click at [628, 325] on button "Enviar" at bounding box center [626, 321] width 18 height 18
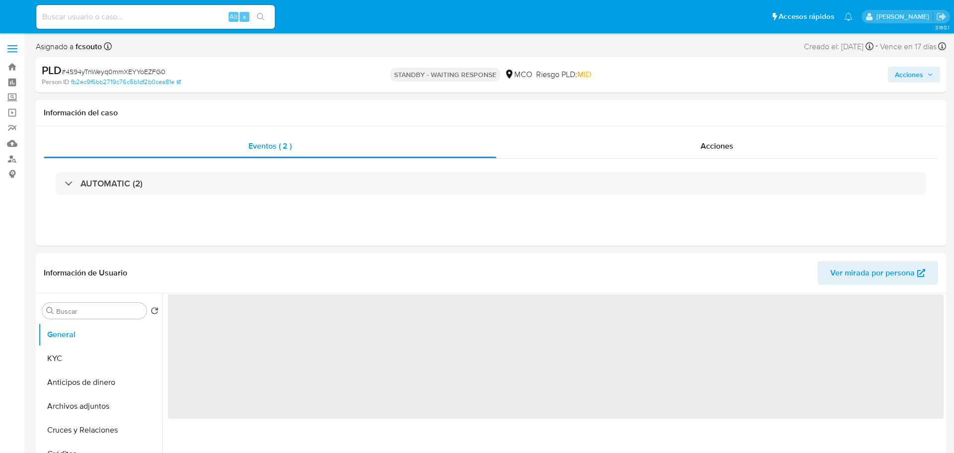
select select "10"
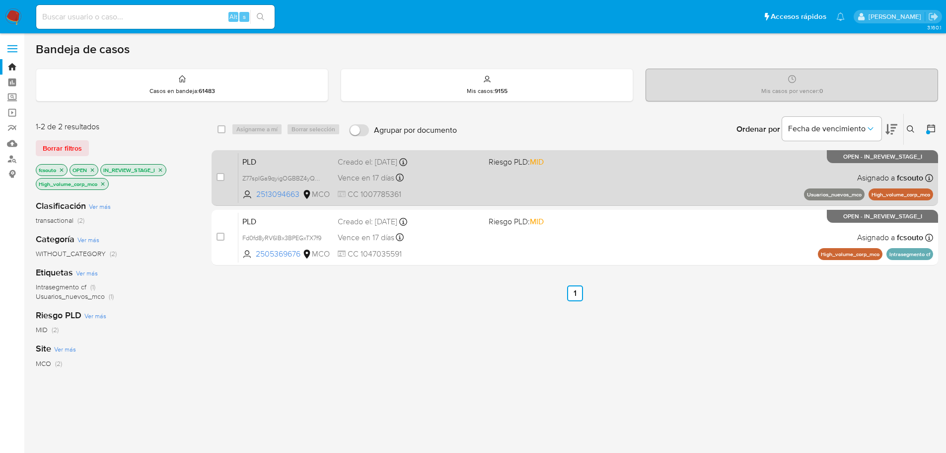
click at [604, 193] on div "PLD Z77spIGa9qyigOGBBZ4yQrr0 2513094663 MCO Riesgo PLD: MID Creado el: [DATE] C…" at bounding box center [585, 178] width 695 height 50
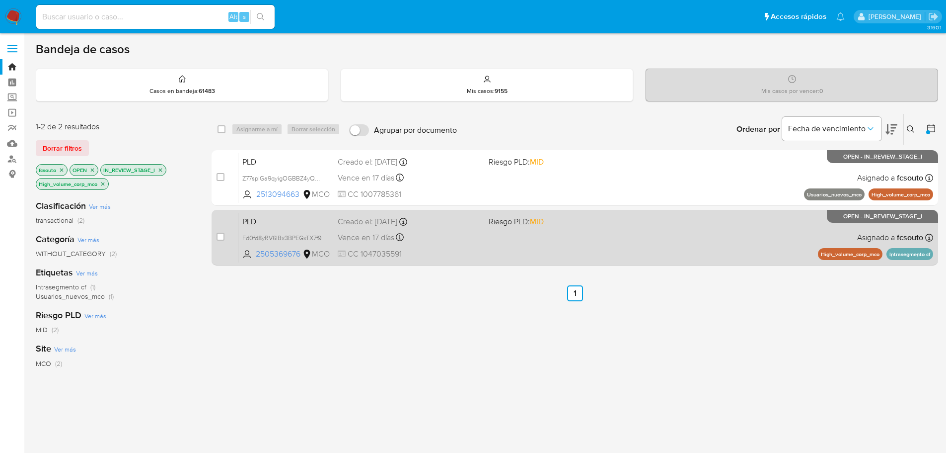
click at [534, 235] on div "PLD Fd0fd8yRV6IBx3BPEGxTX7f9 2505369676 MCO Riesgo PLD: MID Creado el: [DATE] C…" at bounding box center [585, 237] width 695 height 50
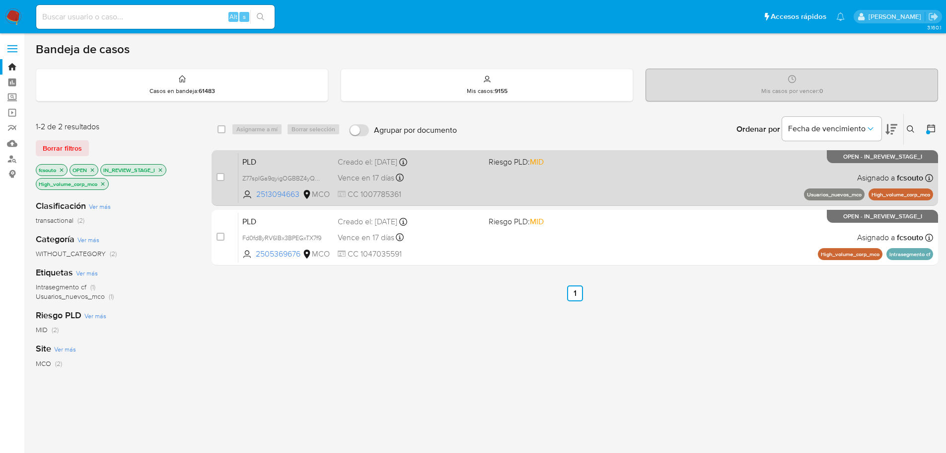
click at [583, 198] on div "PLD Z77spIGa9qyigOGBBZ4yQrr0 2513094663 MCO Riesgo PLD: MID Creado el: [DATE] C…" at bounding box center [585, 178] width 695 height 50
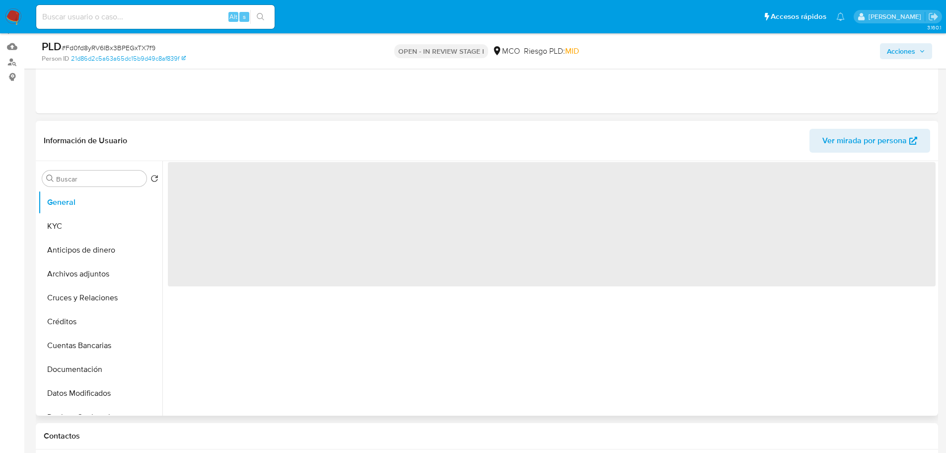
scroll to position [99, 0]
select select "10"
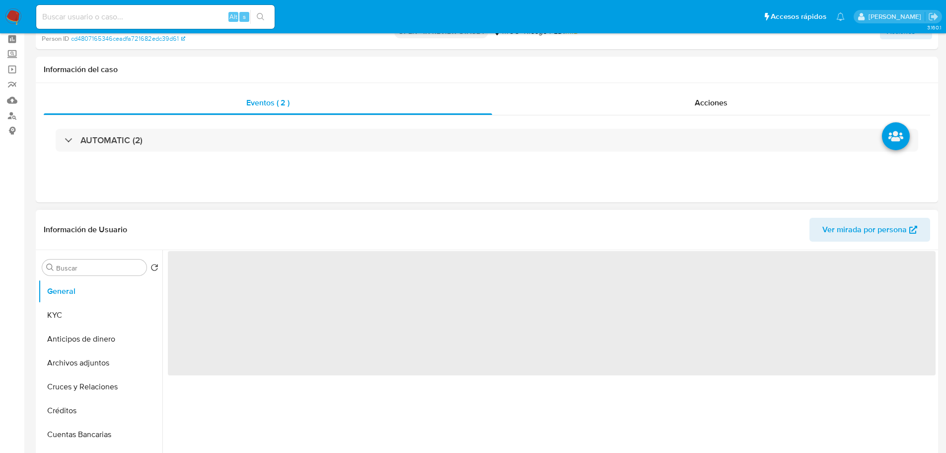
scroll to position [99, 0]
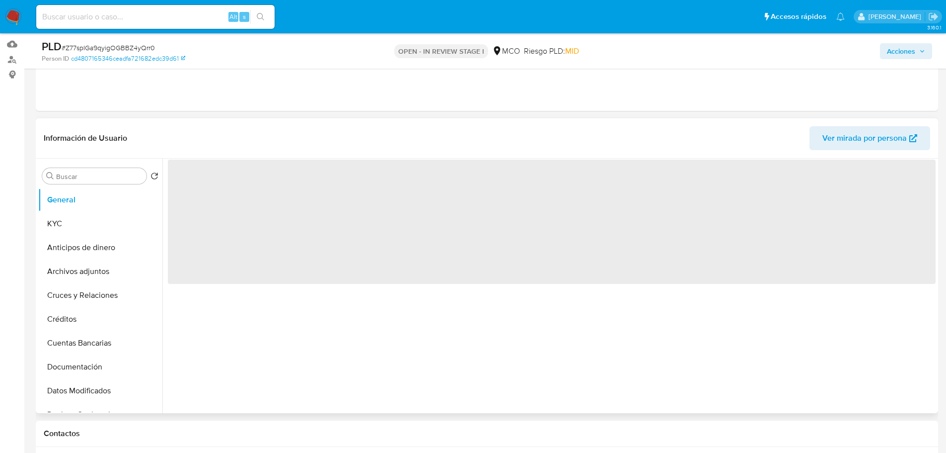
select select "10"
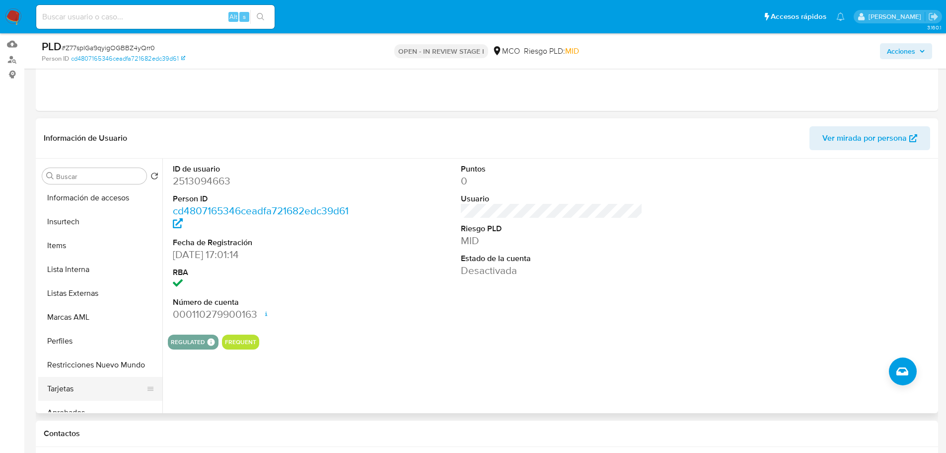
scroll to position [447, 0]
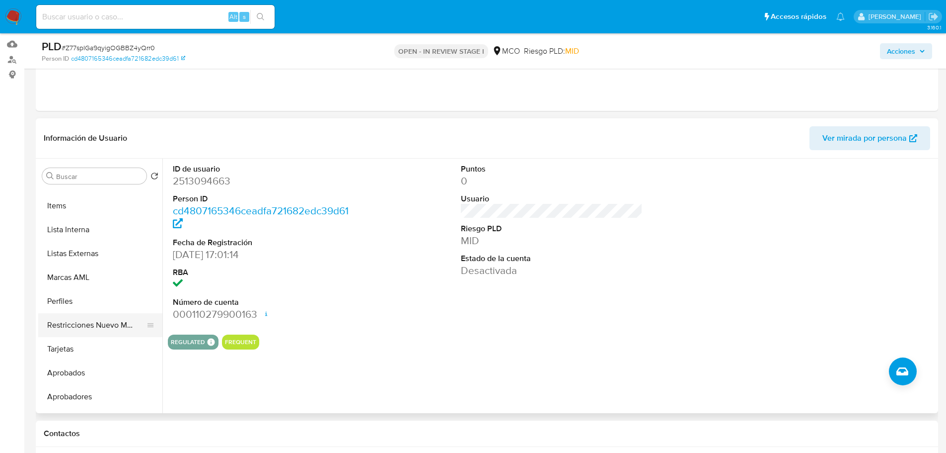
click at [100, 334] on button "Restricciones Nuevo Mundo" at bounding box center [96, 325] width 116 height 24
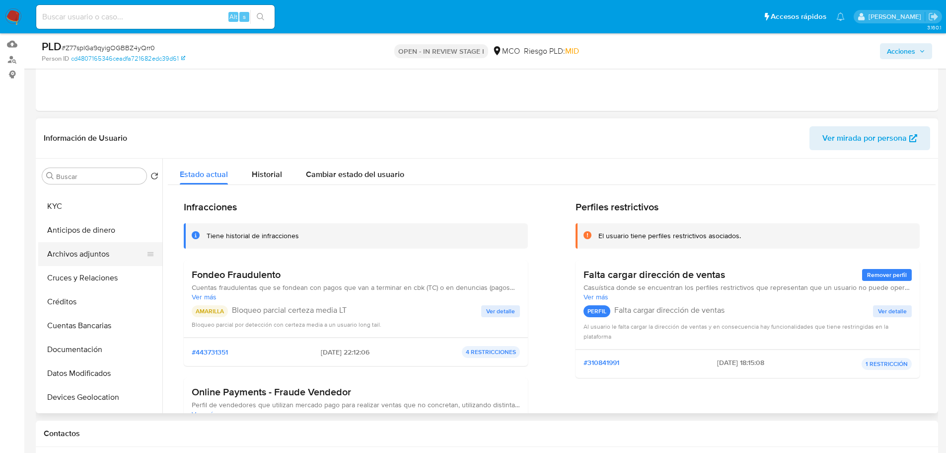
scroll to position [0, 0]
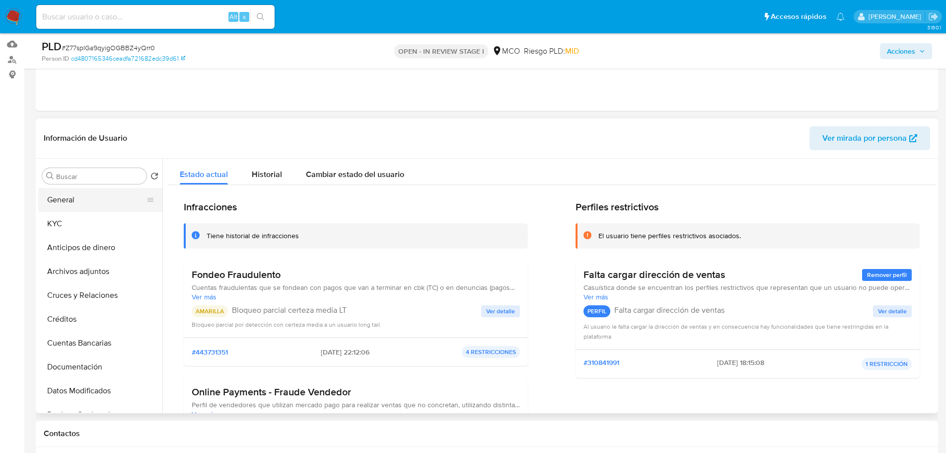
click at [78, 203] on button "General" at bounding box center [96, 200] width 116 height 24
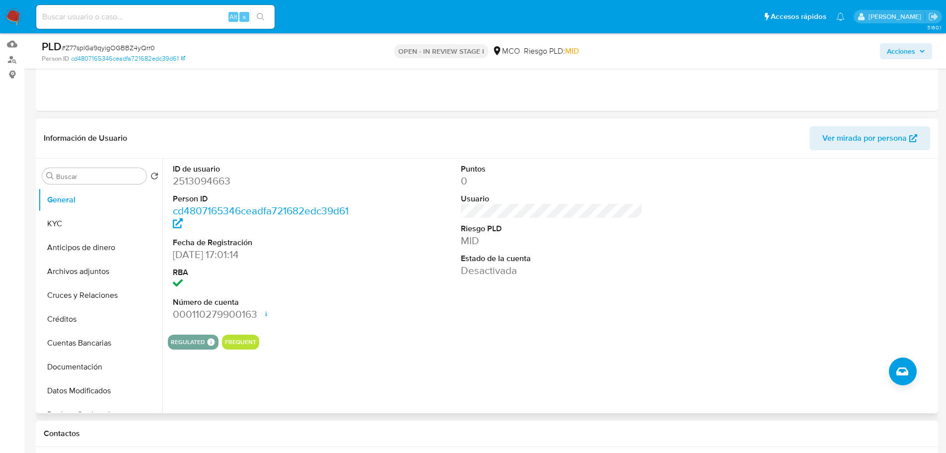
click at [213, 181] on dd "2513094663" at bounding box center [264, 181] width 182 height 14
copy dd "2513094663"
click at [209, 186] on dd "2513094663" at bounding box center [264, 181] width 182 height 14
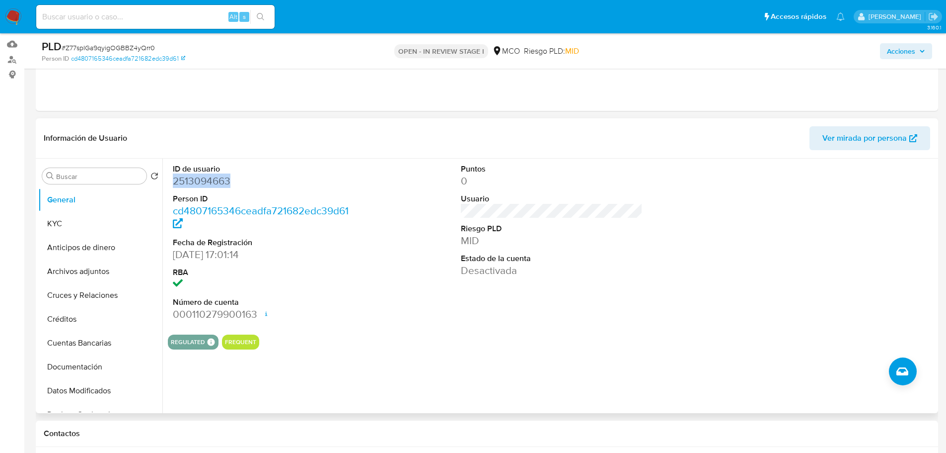
click at [207, 180] on dd "2513094663" at bounding box center [264, 181] width 182 height 14
click at [83, 288] on button "Cruces y Relaciones" at bounding box center [96, 295] width 116 height 24
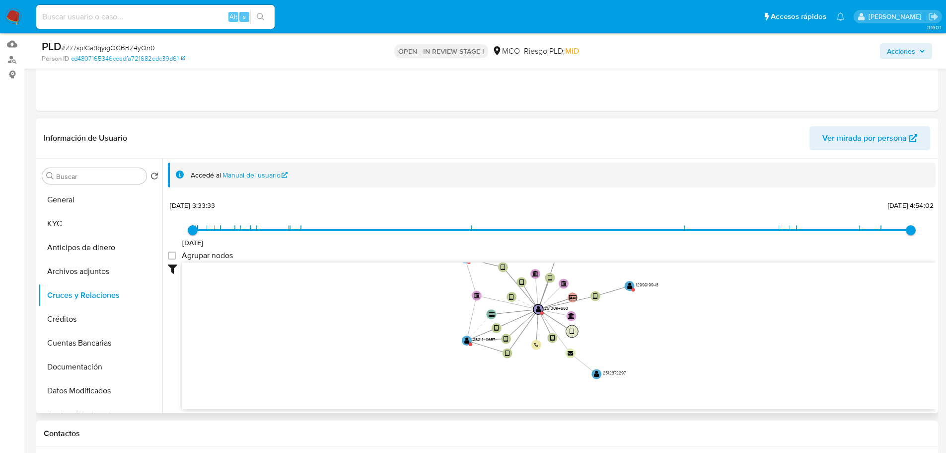
drag, startPoint x: 564, startPoint y: 326, endPoint x: 570, endPoint y: 333, distance: 9.5
click at [570, 333] on text "" at bounding box center [572, 331] width 5 height 7
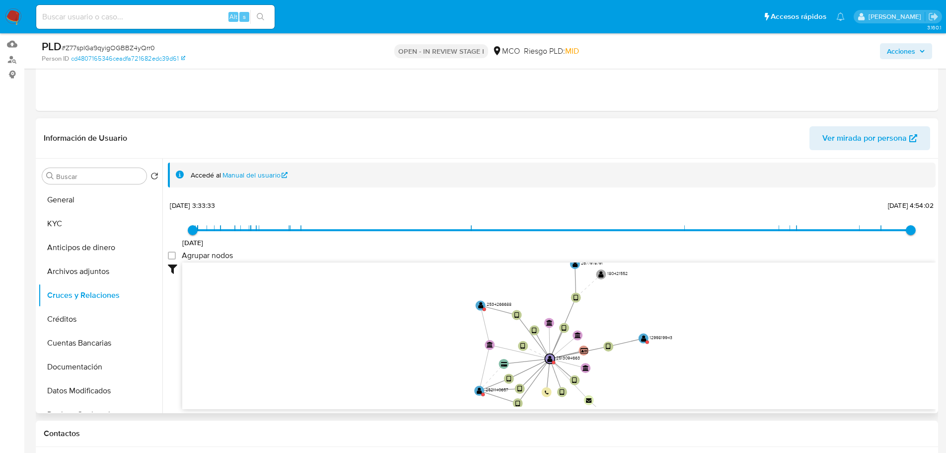
drag, startPoint x: 649, startPoint y: 340, endPoint x: 666, endPoint y: 393, distance: 55.8
click at [666, 393] on icon "device-685c770fddae5f50e5ca87a9  user-2521140657  2521140657 user-2513094663 …" at bounding box center [559, 334] width 754 height 144
click at [482, 306] on text "" at bounding box center [480, 305] width 5 height 7
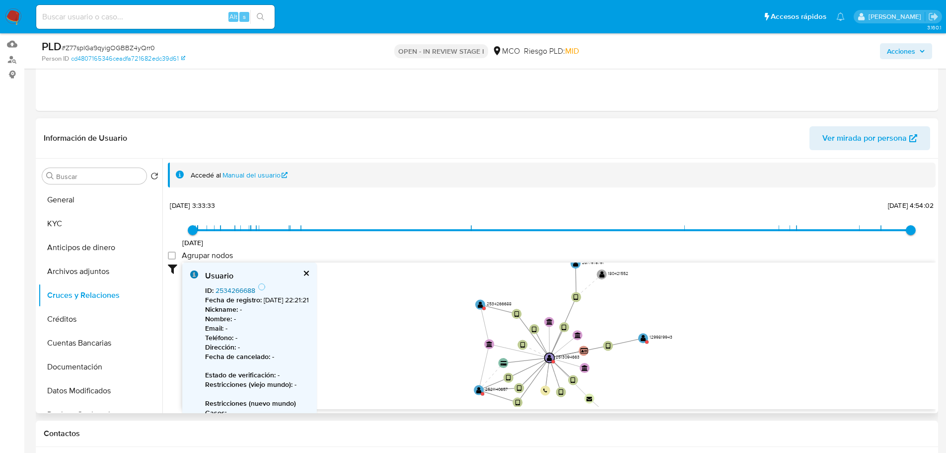
click at [244, 291] on link "2534266688" at bounding box center [236, 290] width 40 height 10
click at [482, 389] on circle at bounding box center [479, 390] width 12 height 12
click at [230, 291] on link "2521140657" at bounding box center [234, 290] width 37 height 10
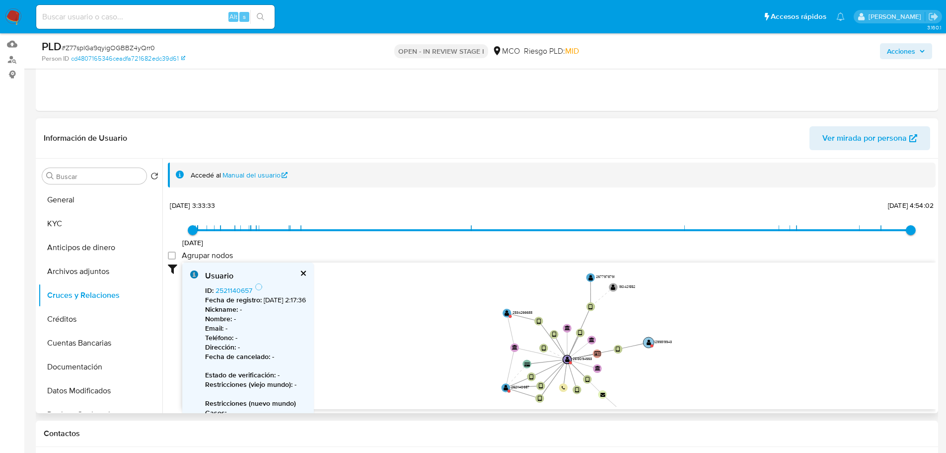
click at [651, 344] on circle at bounding box center [652, 345] width 3 height 3
click at [225, 290] on link "1299819943" at bounding box center [234, 290] width 37 height 10
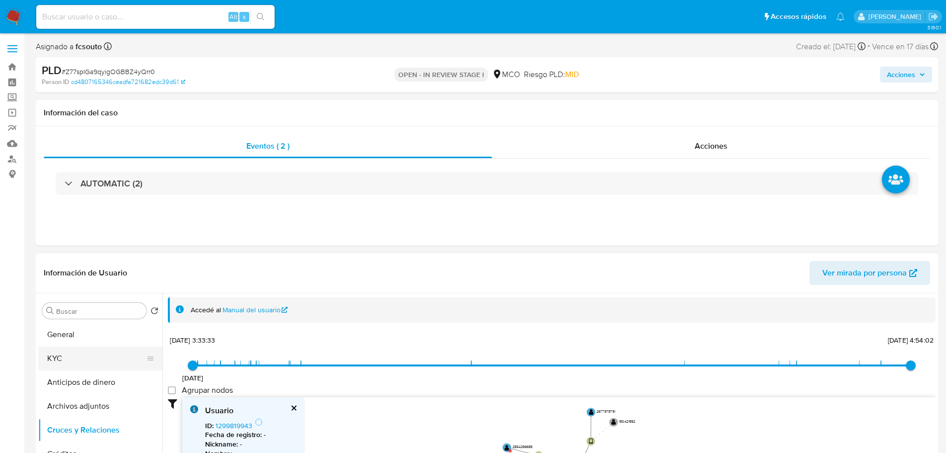
click at [86, 364] on button "KYC" at bounding box center [96, 358] width 116 height 24
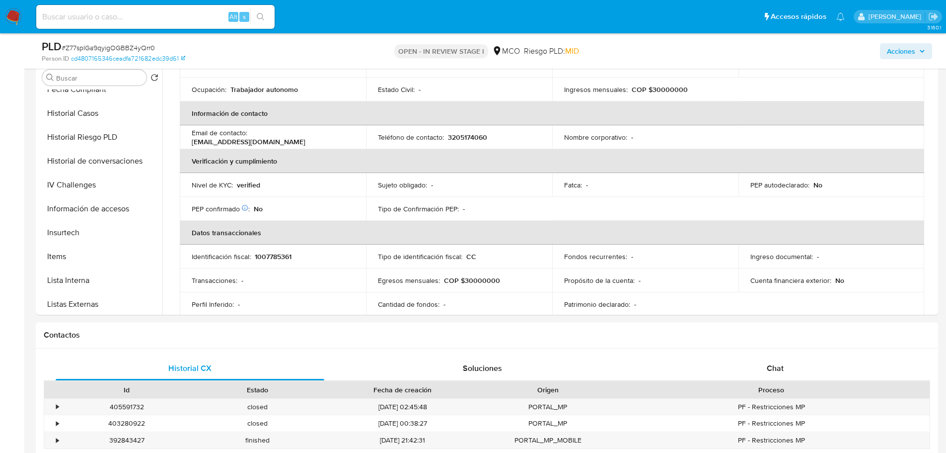
scroll to position [348, 0]
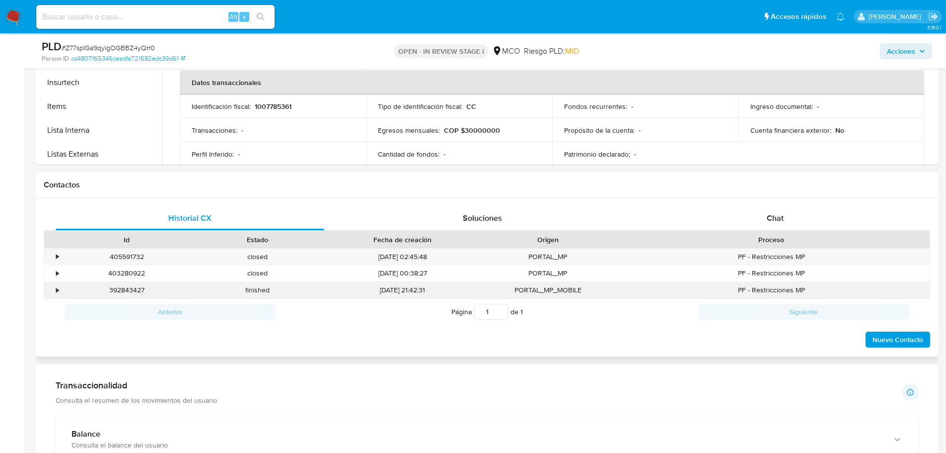
click at [55, 288] on div "•" at bounding box center [52, 290] width 17 height 16
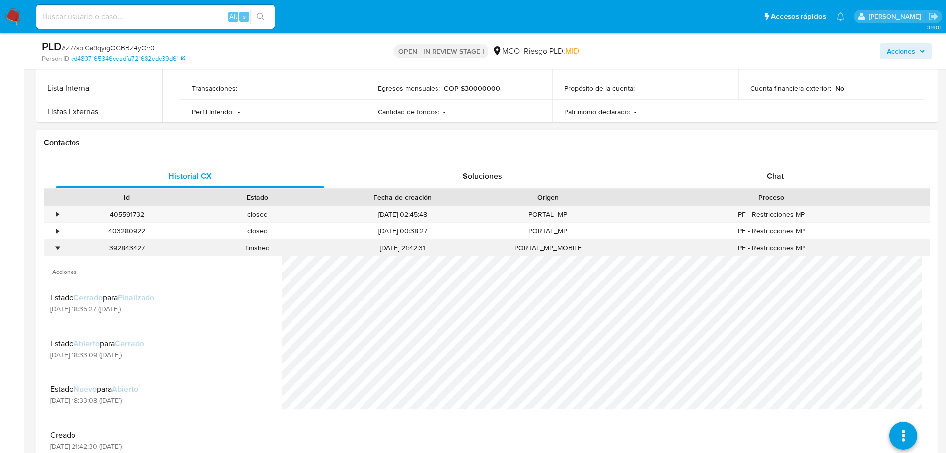
scroll to position [447, 0]
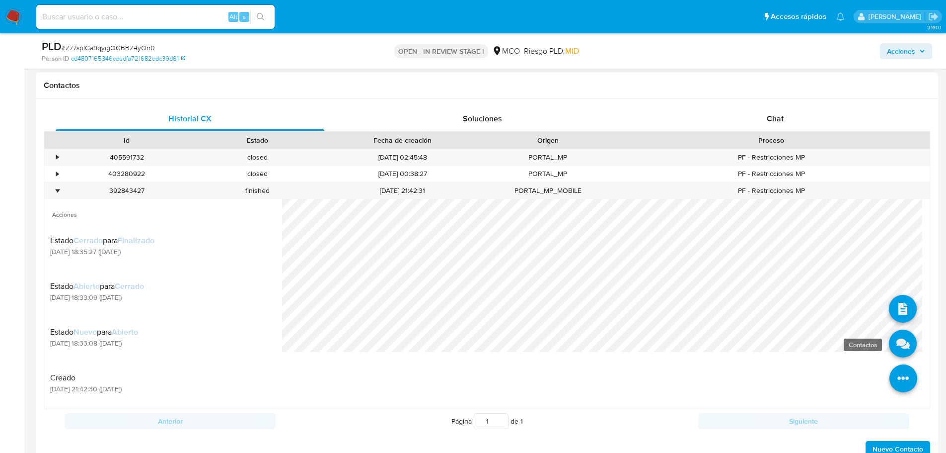
click at [905, 350] on icon at bounding box center [903, 343] width 28 height 28
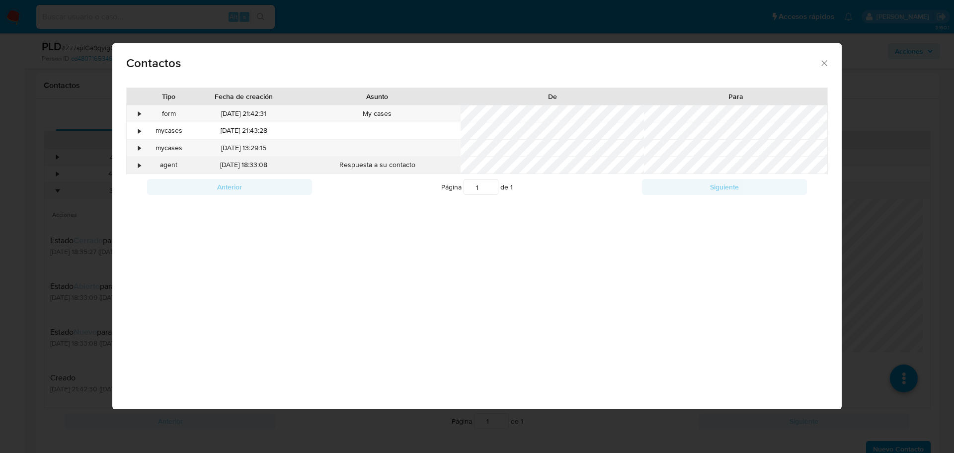
click at [136, 166] on div "•" at bounding box center [135, 165] width 17 height 17
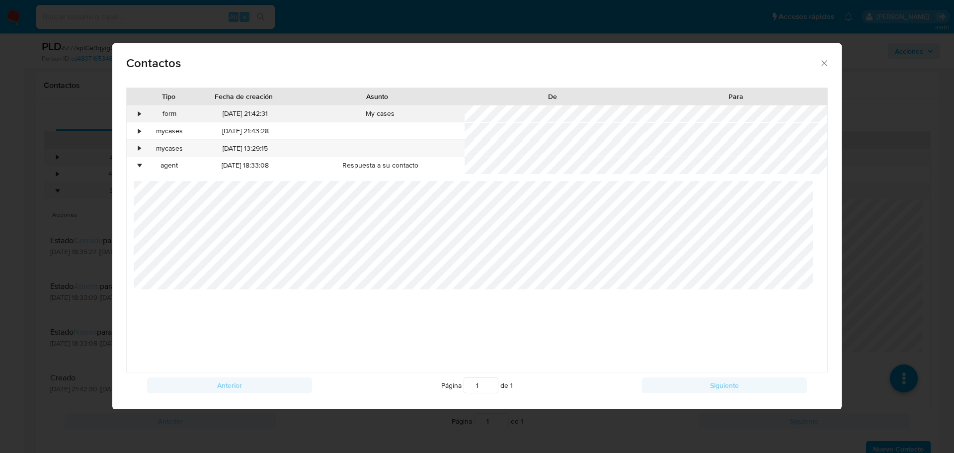
click at [139, 118] on div "•" at bounding box center [140, 114] width 2 height 10
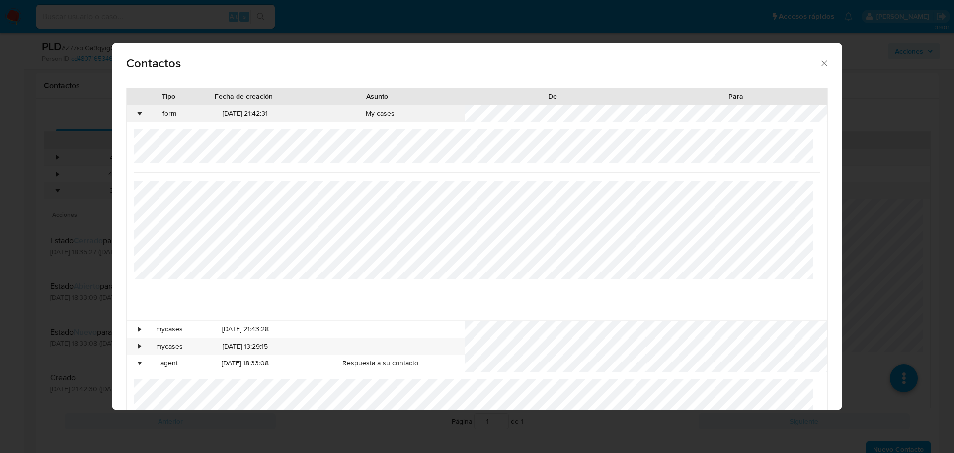
click at [139, 114] on div "•" at bounding box center [140, 114] width 2 height 10
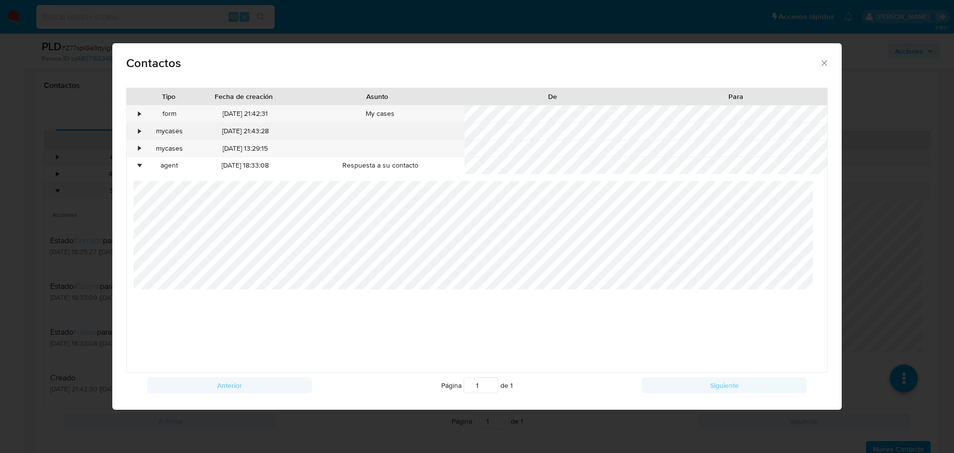
click at [139, 130] on div "•" at bounding box center [140, 131] width 2 height 10
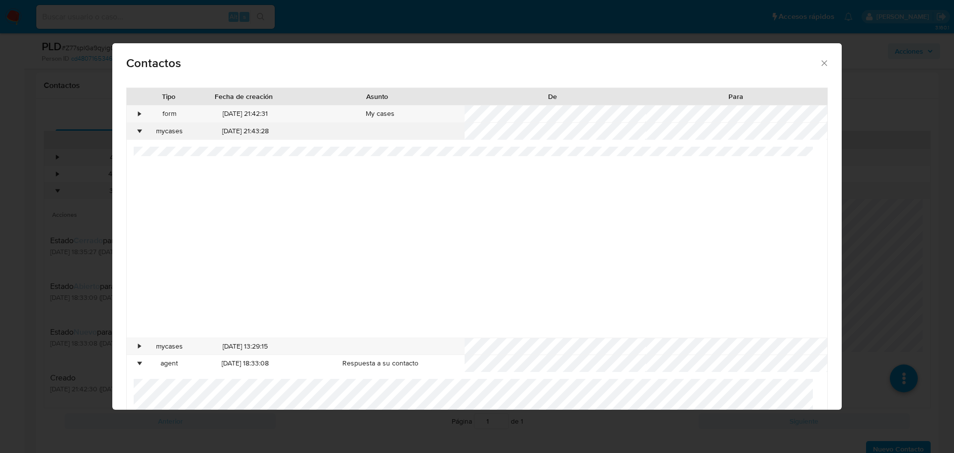
click at [139, 133] on div "•" at bounding box center [140, 131] width 2 height 10
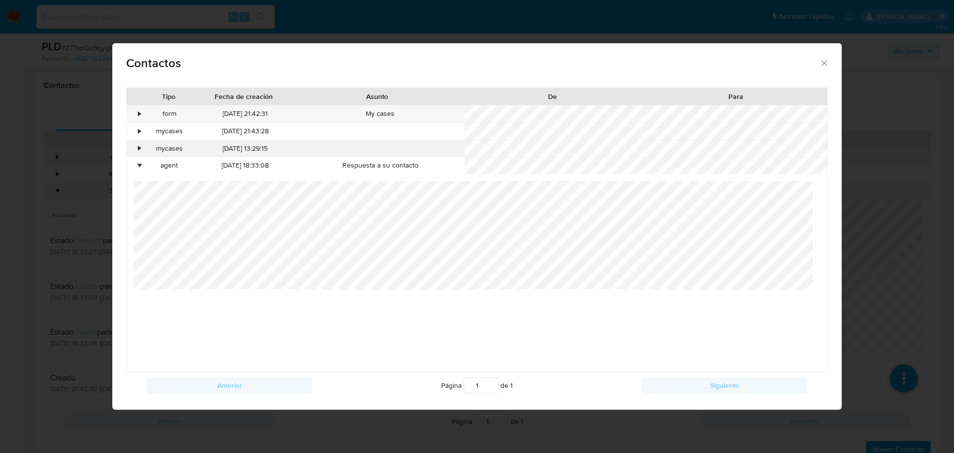
click at [138, 151] on div "•" at bounding box center [135, 148] width 17 height 17
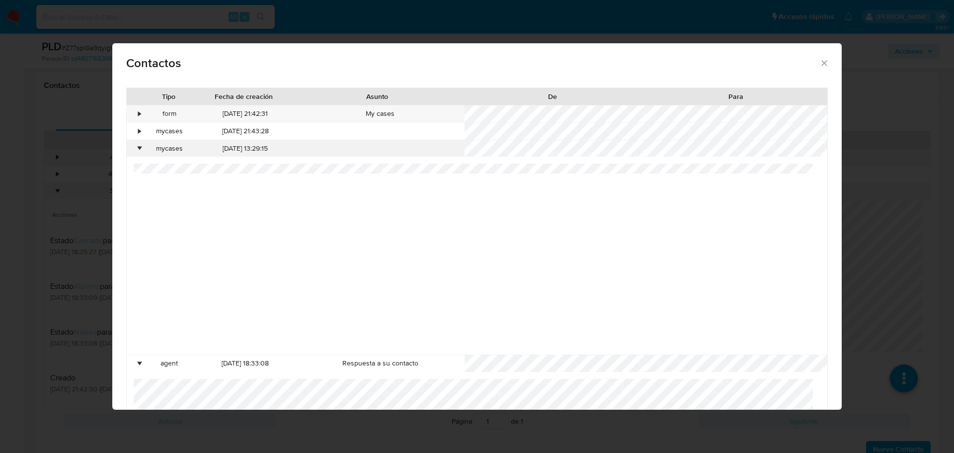
click at [139, 148] on div "•" at bounding box center [140, 149] width 2 height 10
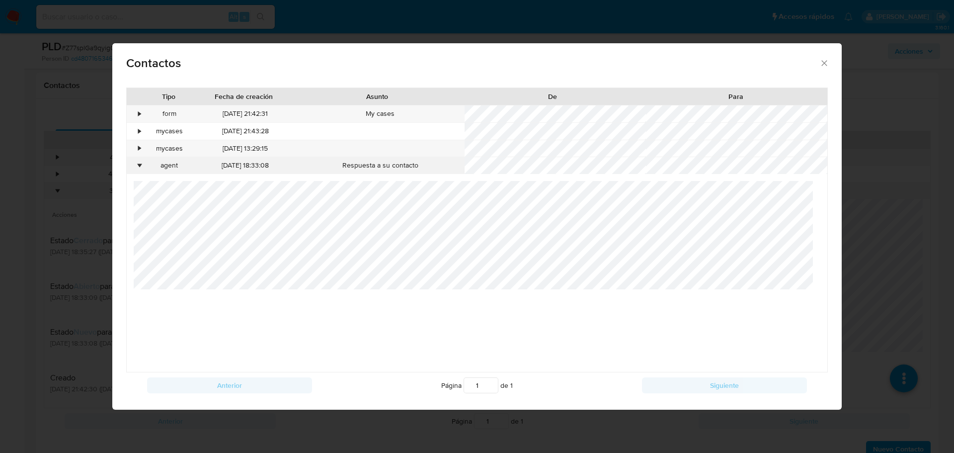
click at [140, 164] on div "•" at bounding box center [140, 165] width 2 height 10
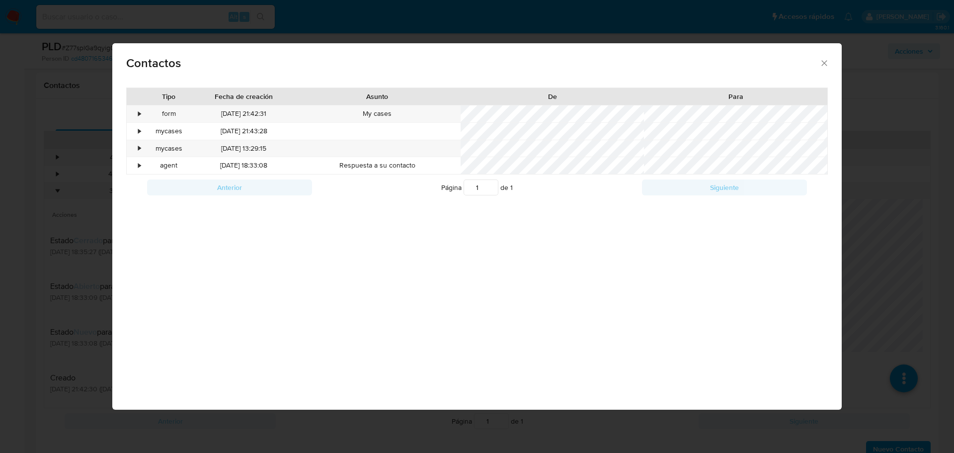
click at [55, 175] on div "Contactos Tipo Fecha de creación Asunto De Para • form 30/06/2025 21:42:31 My c…" at bounding box center [477, 226] width 954 height 453
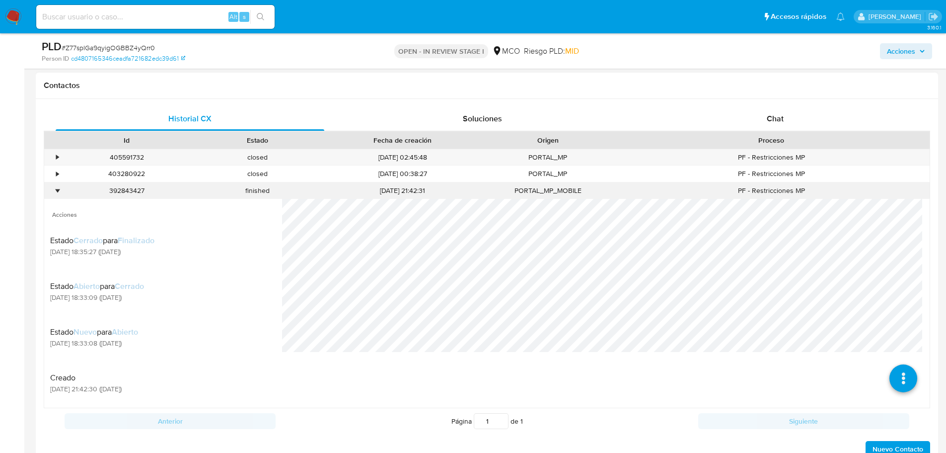
click at [52, 197] on div "•" at bounding box center [52, 190] width 17 height 16
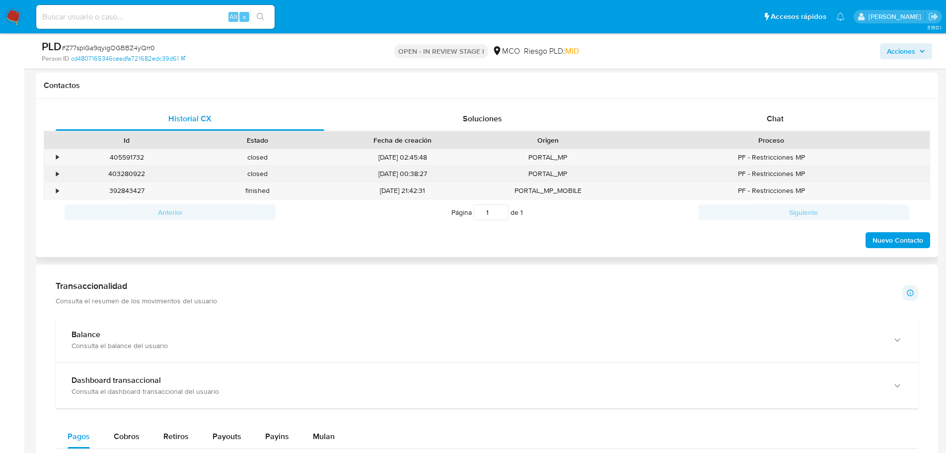
click at [55, 172] on div "•" at bounding box center [52, 173] width 17 height 16
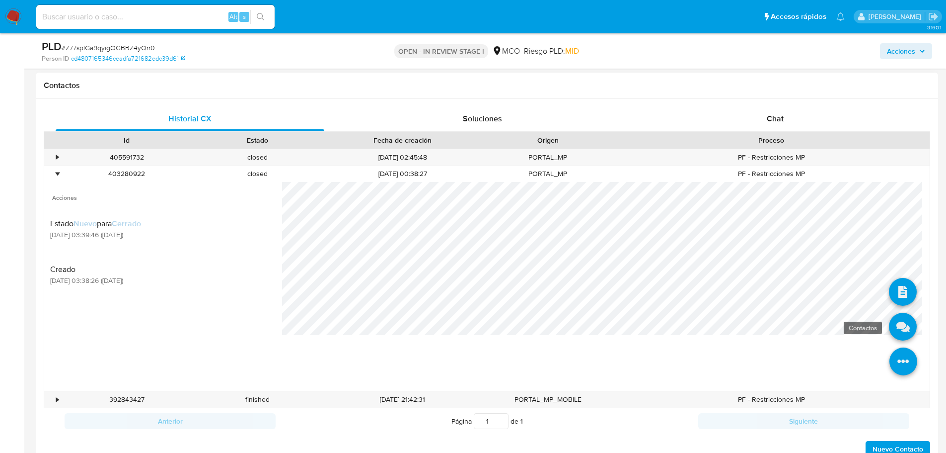
click at [892, 335] on icon at bounding box center [903, 326] width 28 height 28
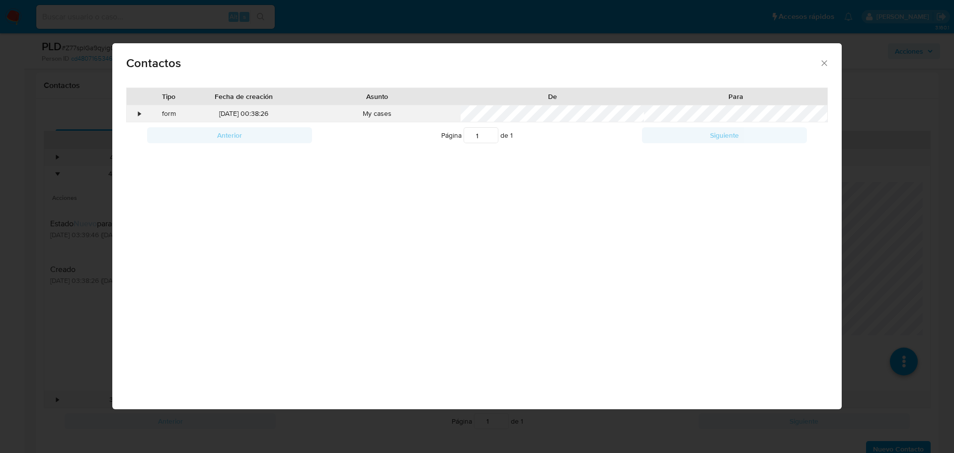
click at [139, 117] on div "•" at bounding box center [140, 114] width 2 height 10
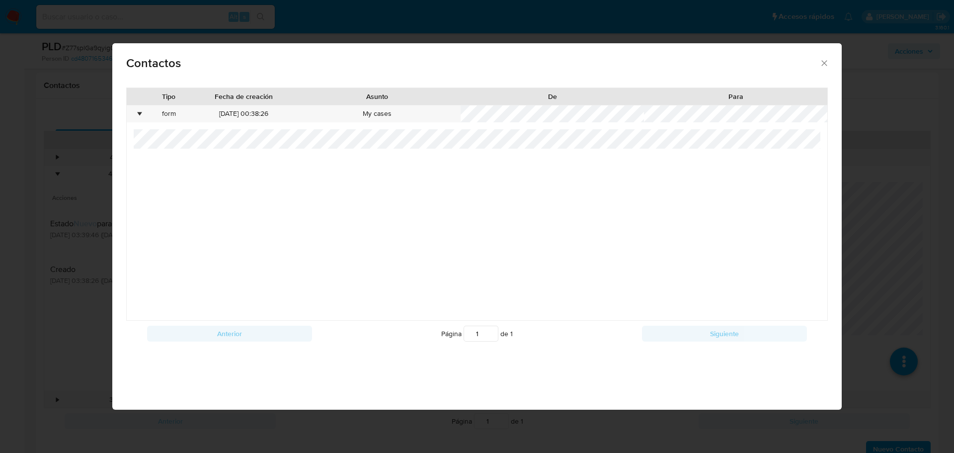
click at [41, 258] on div "Contactos Tipo Fecha de creación Asunto De Para • form 02/09/2025 00:38:26 My c…" at bounding box center [477, 226] width 954 height 453
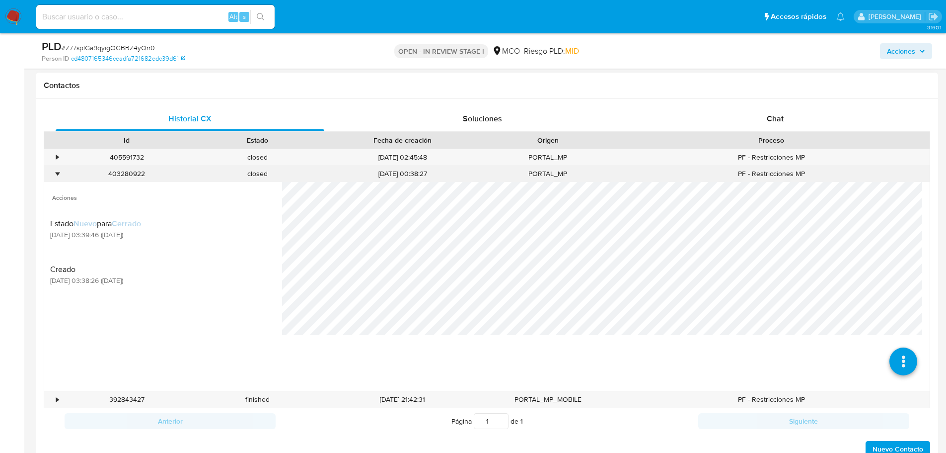
click at [59, 172] on div "•" at bounding box center [57, 173] width 2 height 9
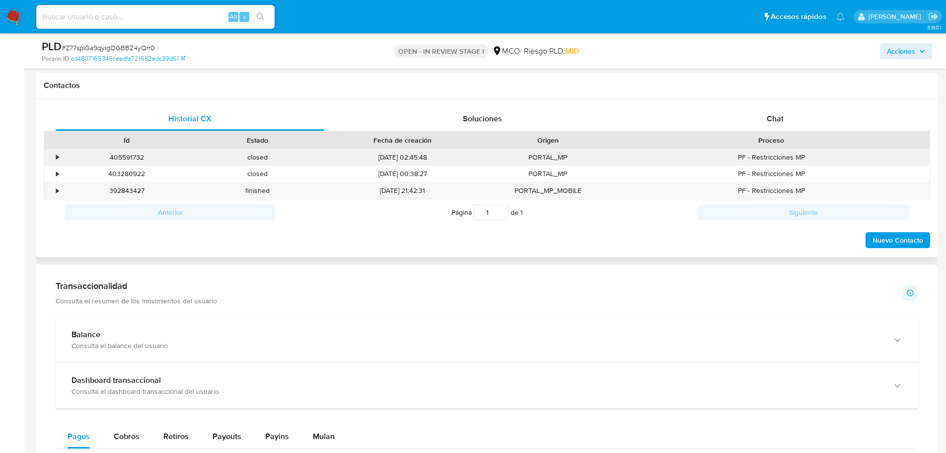
drag, startPoint x: 52, startPoint y: 158, endPoint x: 67, endPoint y: 161, distance: 14.6
click at [52, 158] on div "•" at bounding box center [52, 157] width 17 height 16
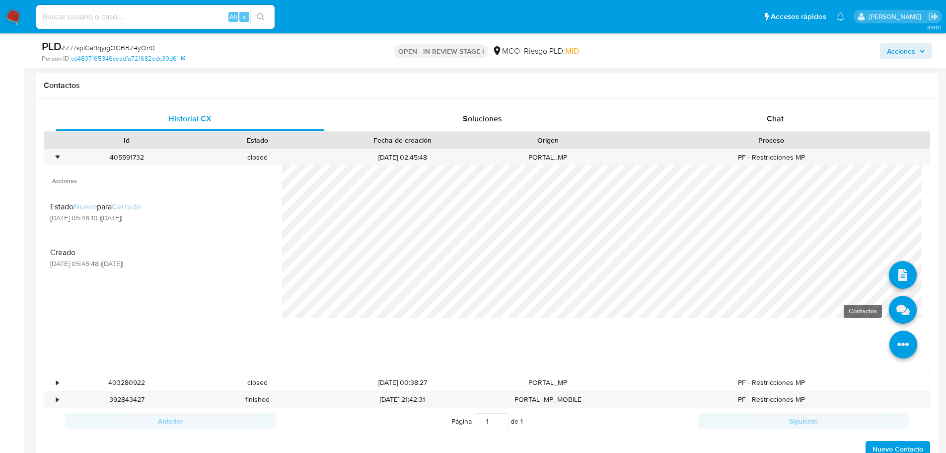
click at [896, 317] on icon at bounding box center [903, 310] width 28 height 28
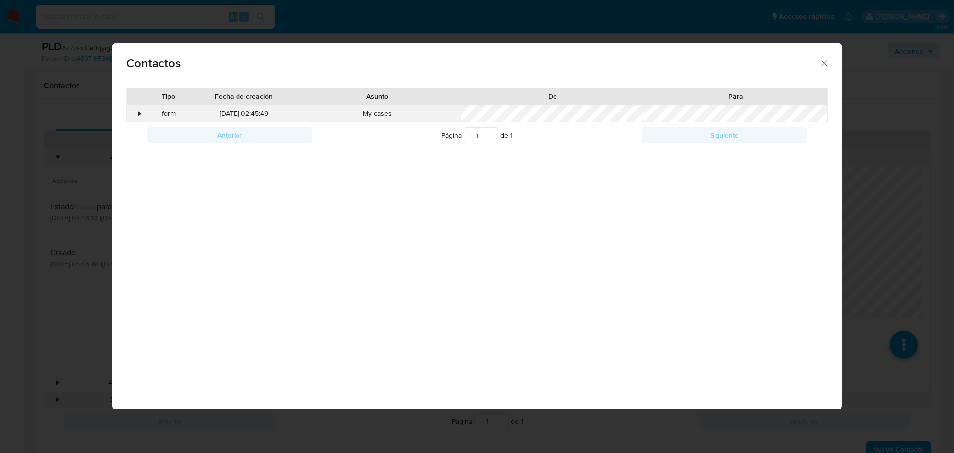
click at [135, 116] on div "•" at bounding box center [135, 113] width 17 height 17
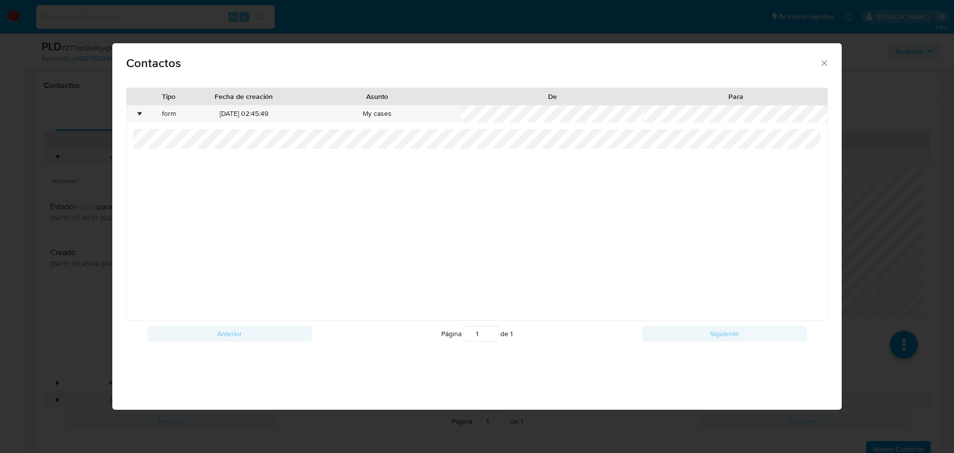
click at [50, 139] on div "Contactos Tipo Fecha de creación Asunto De Para • form 16/09/2025 02:45:49 My c…" at bounding box center [477, 226] width 954 height 453
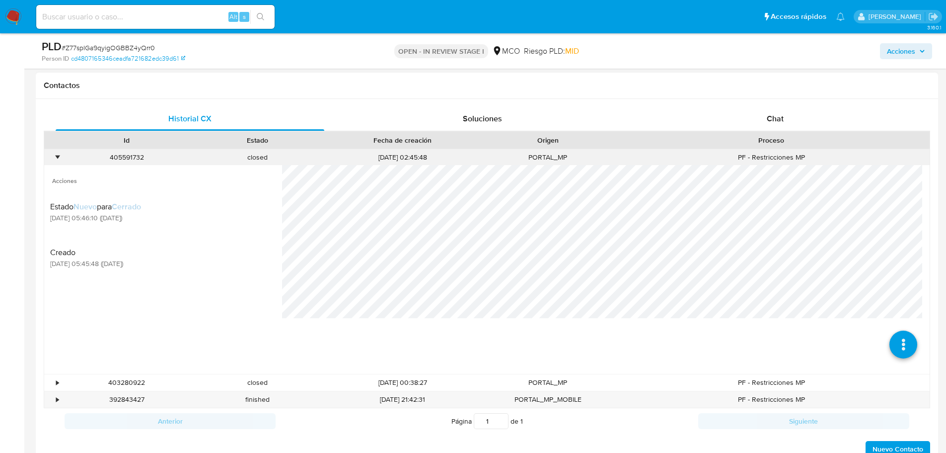
click at [57, 154] on div "•" at bounding box center [52, 157] width 17 height 16
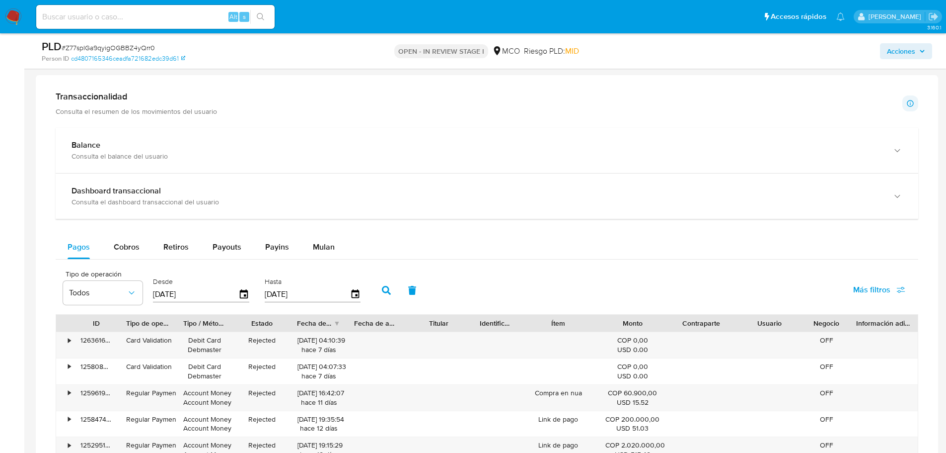
scroll to position [616, 0]
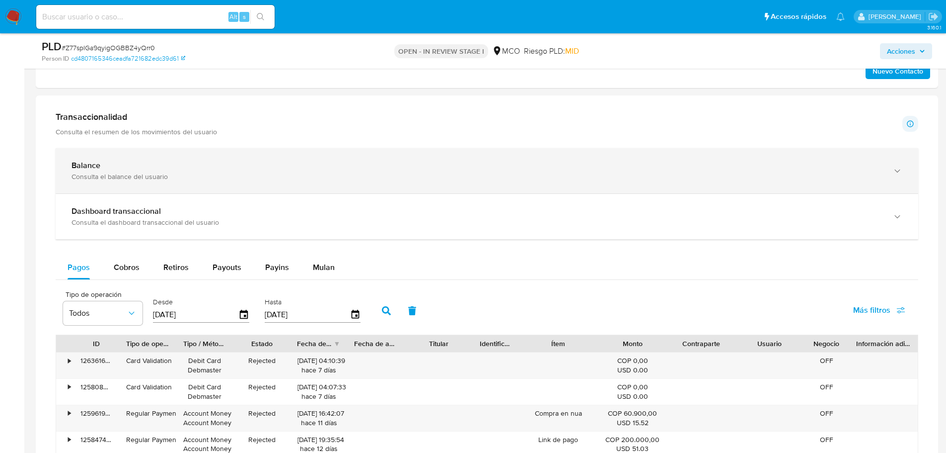
click at [147, 177] on div "Consulta el balance del usuario" at bounding box center [477, 176] width 811 height 9
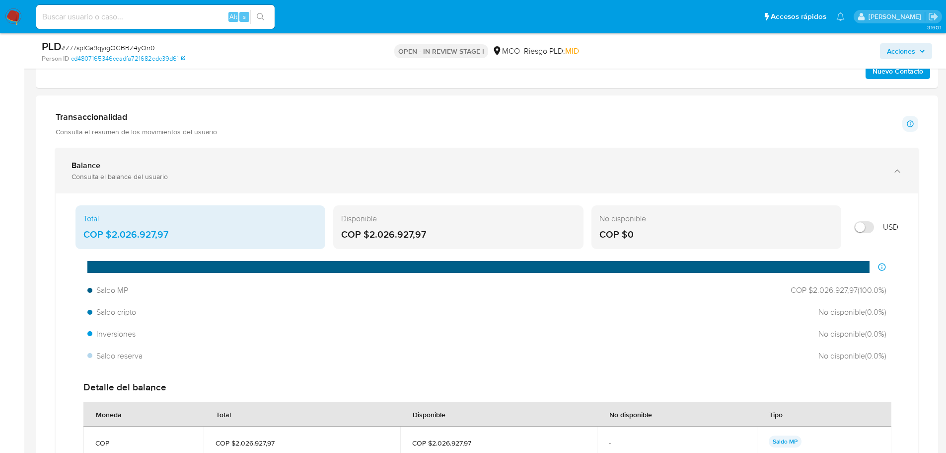
click at [151, 174] on div "Consulta el balance del usuario" at bounding box center [477, 176] width 811 height 9
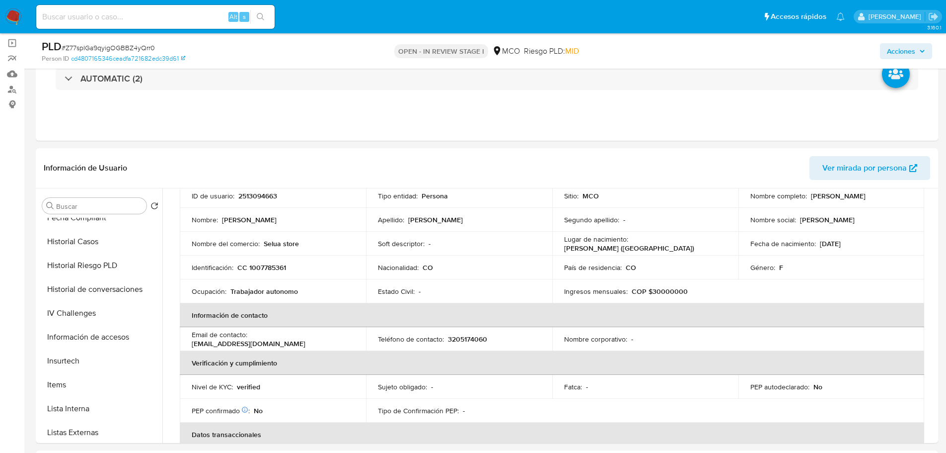
scroll to position [0, 0]
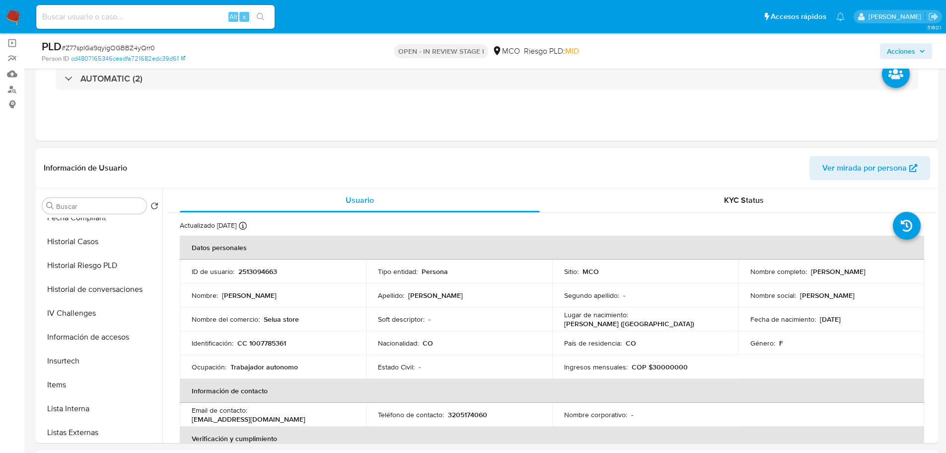
drag, startPoint x: 903, startPoint y: 48, endPoint x: 891, endPoint y: 49, distance: 11.5
click at [903, 48] on span "Acciones" at bounding box center [901, 51] width 28 height 16
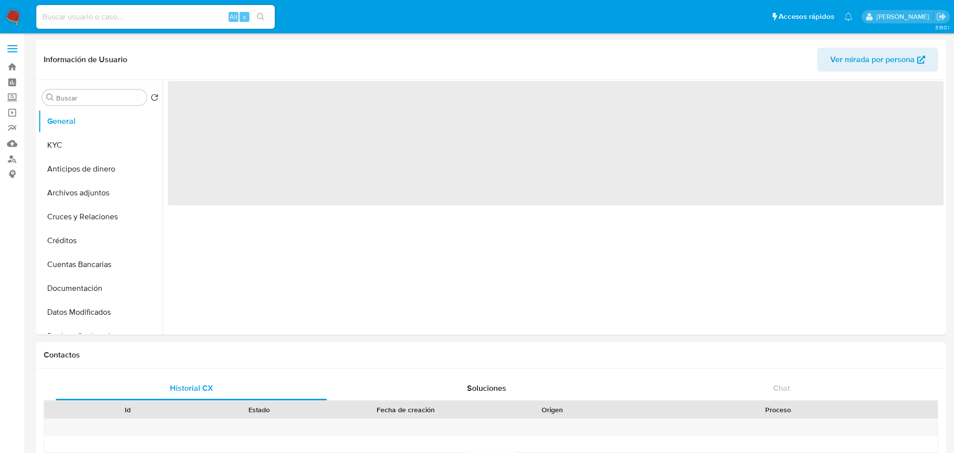
select select "10"
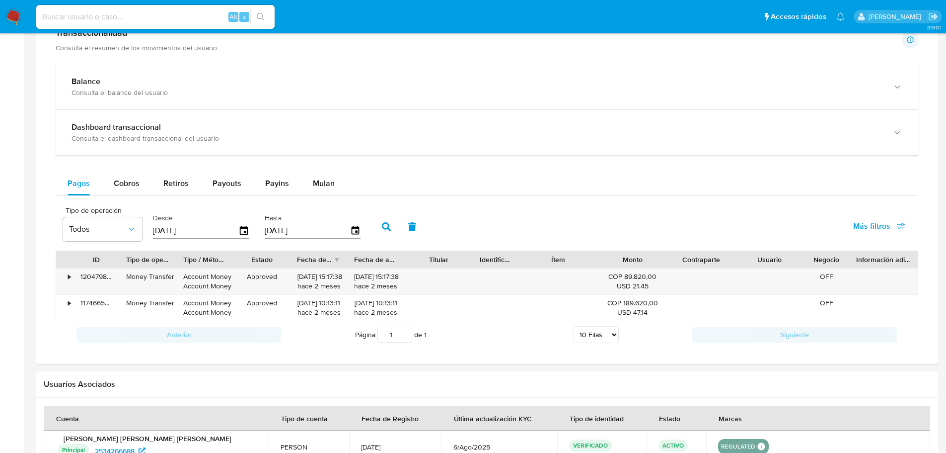
scroll to position [482, 0]
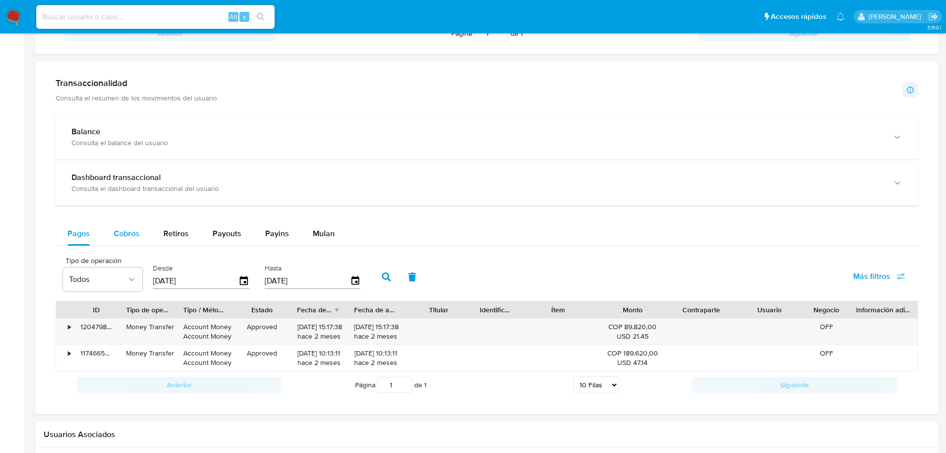
click at [120, 230] on span "Cobros" at bounding box center [127, 233] width 26 height 11
select select "10"
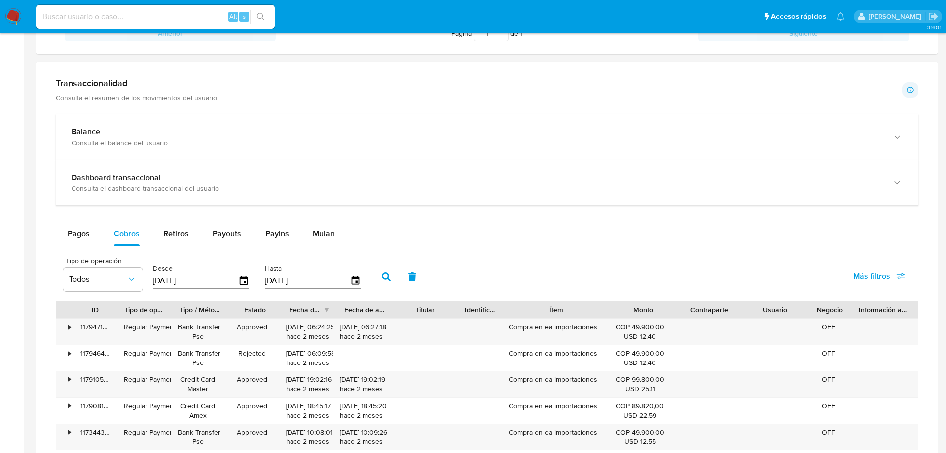
drag, startPoint x: 593, startPoint y: 308, endPoint x: 662, endPoint y: 312, distance: 68.7
click at [662, 312] on div "ID Tipo de operación Tipo / Método Estado Fecha de creación Fecha de aprobación…" at bounding box center [487, 309] width 862 height 17
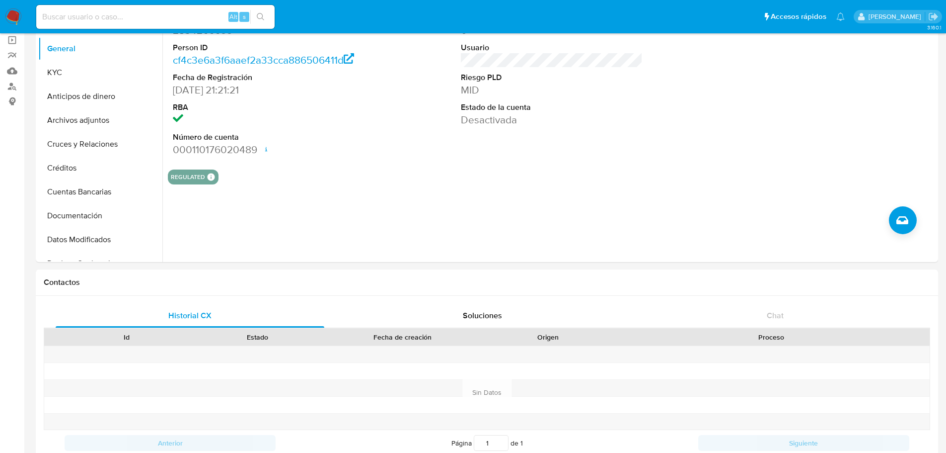
scroll to position [0, 0]
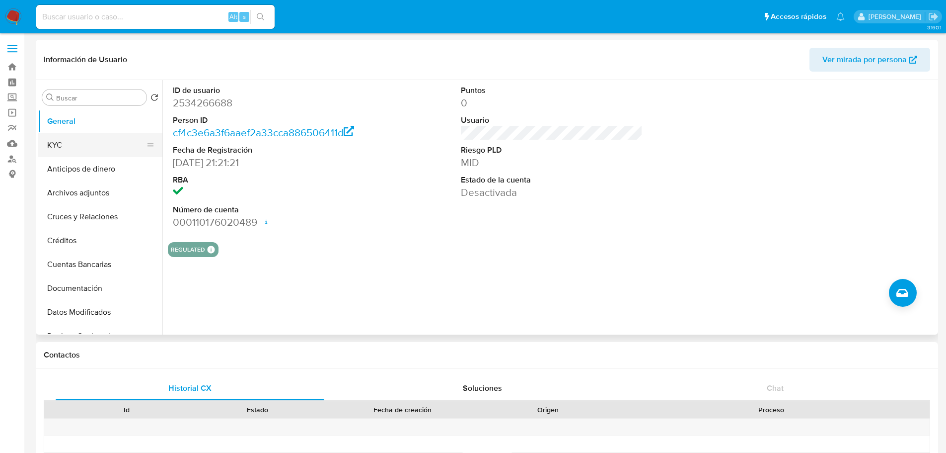
click at [77, 153] on button "KYC" at bounding box center [96, 145] width 116 height 24
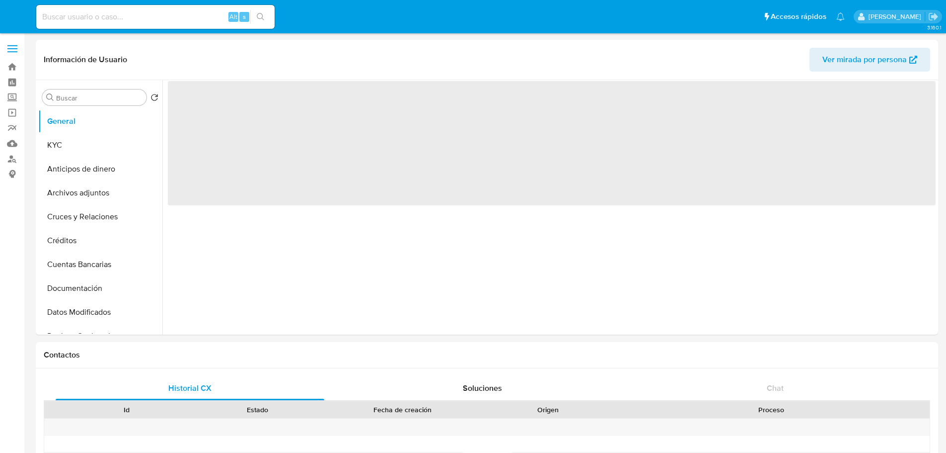
select select "10"
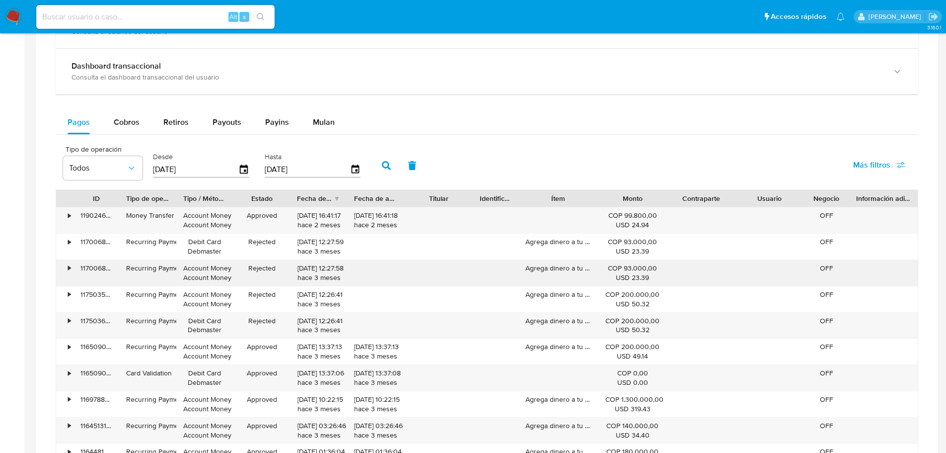
scroll to position [596, 0]
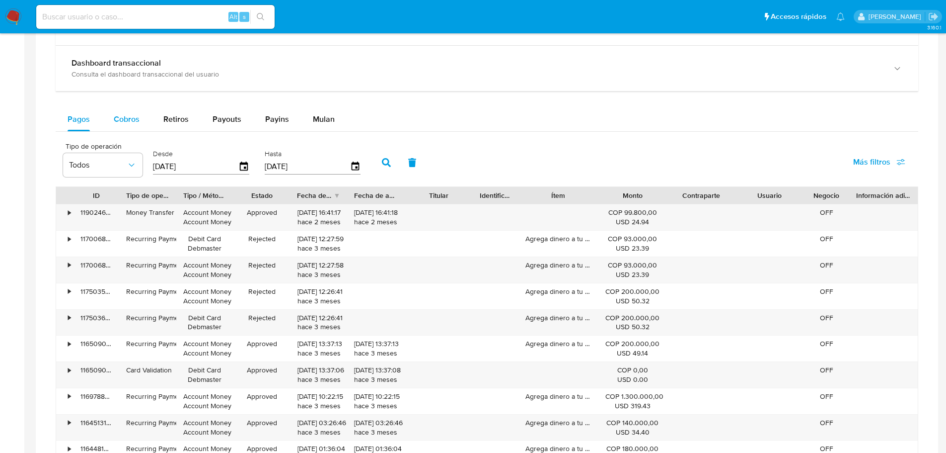
click at [137, 123] on span "Cobros" at bounding box center [127, 118] width 26 height 11
select select "10"
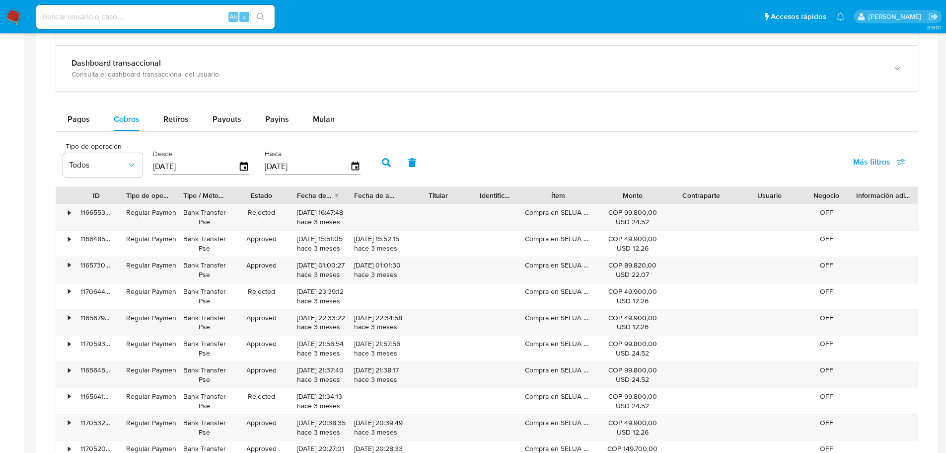
drag, startPoint x: 601, startPoint y: 198, endPoint x: 635, endPoint y: 195, distance: 34.9
click at [635, 195] on div "ID Tipo de operación Tipo / Método Estado Fecha de creación Fecha de aprobación…" at bounding box center [487, 195] width 862 height 17
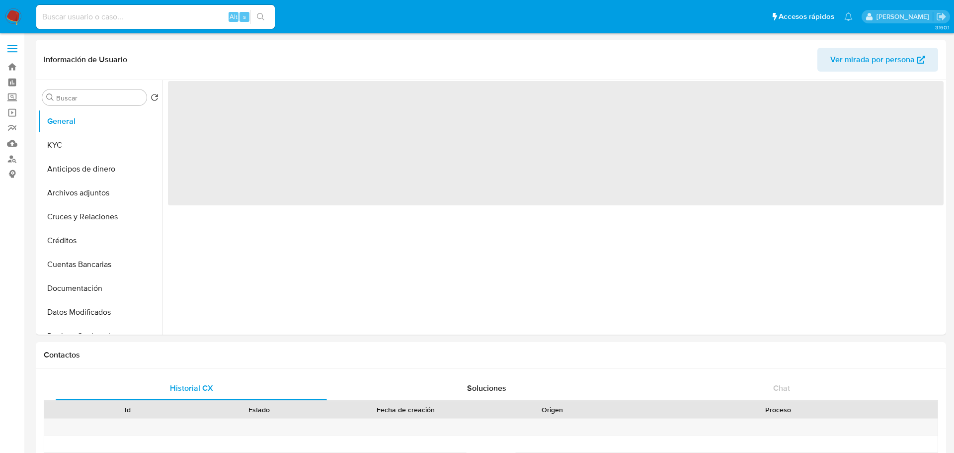
select select "10"
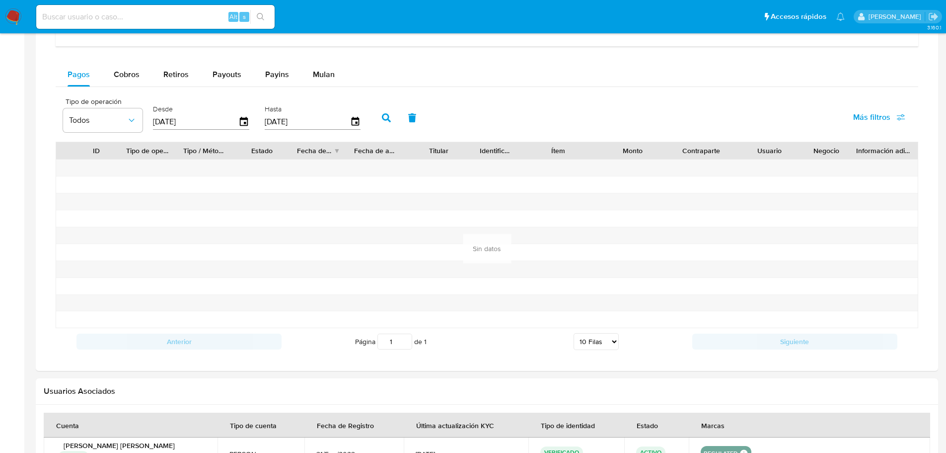
scroll to position [498, 0]
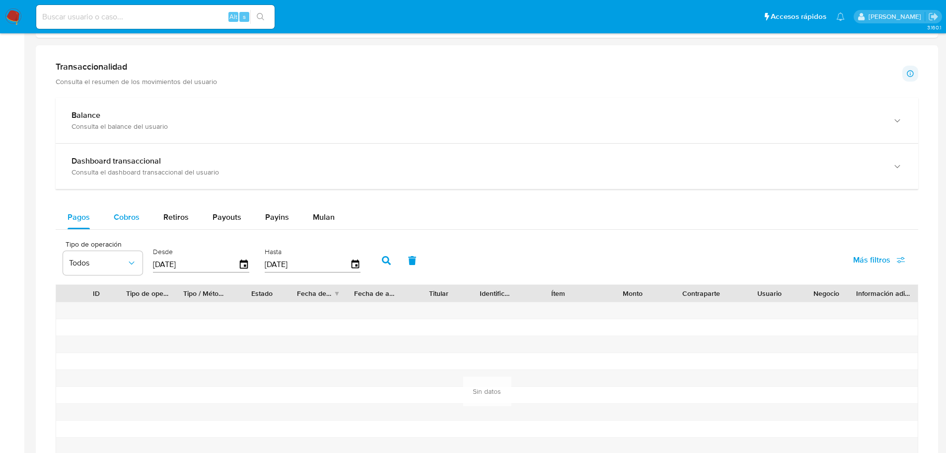
click at [145, 212] on button "Cobros" at bounding box center [127, 217] width 50 height 24
select select "10"
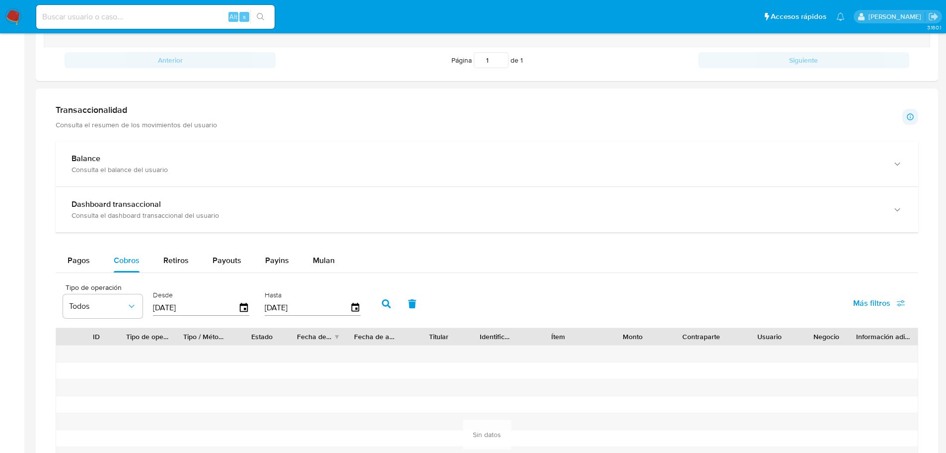
scroll to position [548, 0]
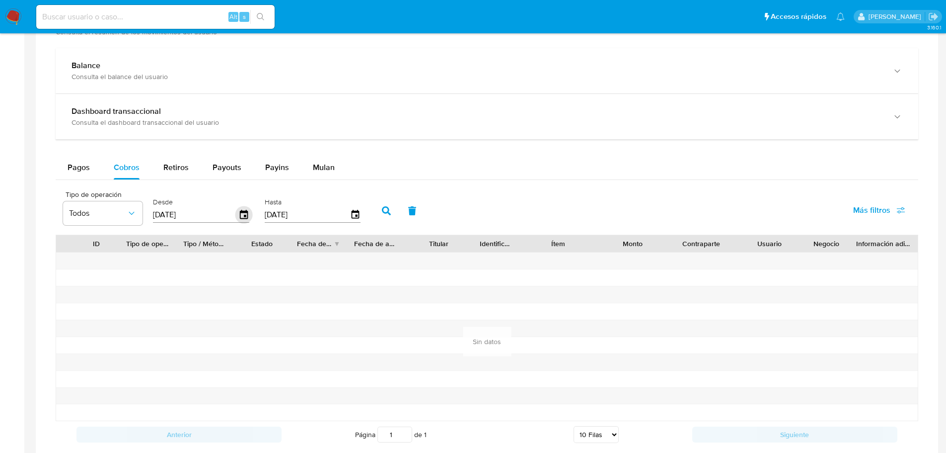
click at [242, 214] on icon "button" at bounding box center [243, 214] width 17 height 17
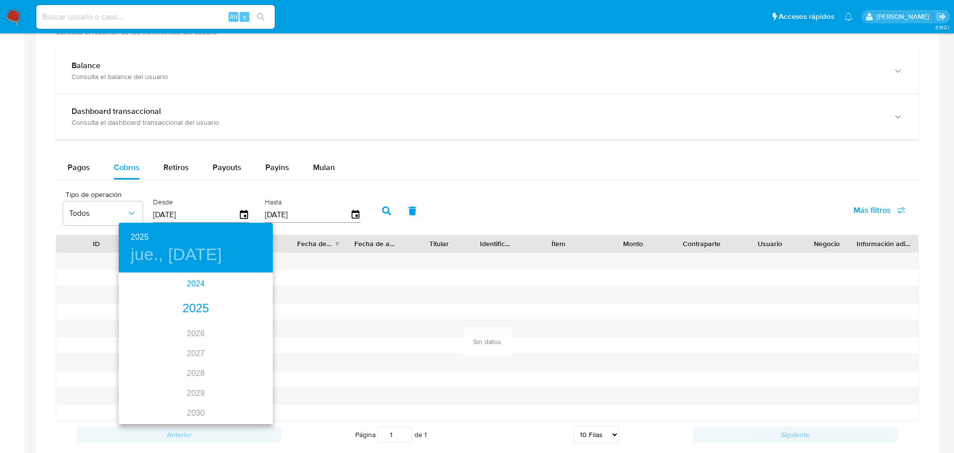
click at [193, 283] on div "2024" at bounding box center [196, 284] width 154 height 20
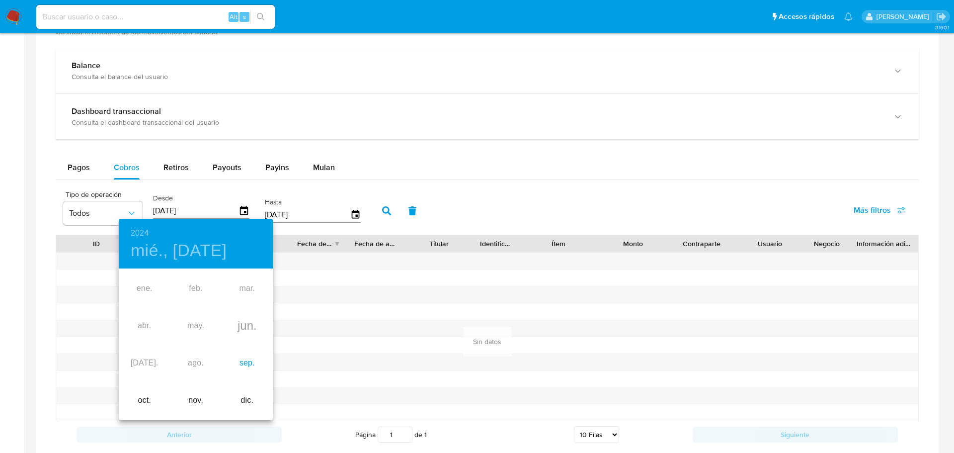
click at [251, 365] on div "sep." at bounding box center [247, 362] width 51 height 37
type input "[DATE]"
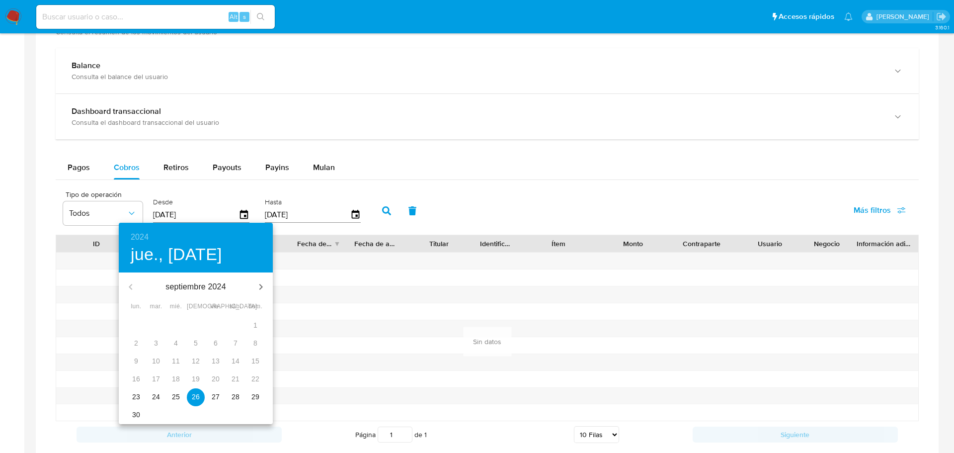
click at [201, 400] on span "26" at bounding box center [196, 396] width 18 height 10
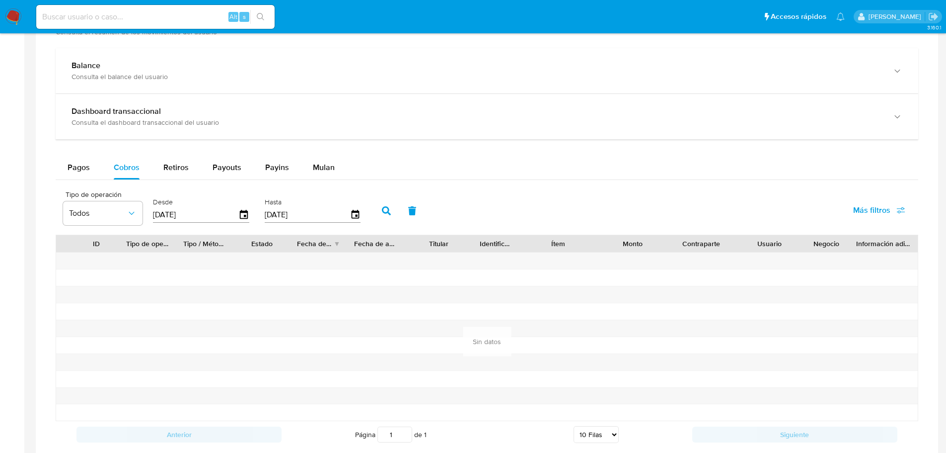
click at [384, 212] on icon "button" at bounding box center [386, 210] width 9 height 9
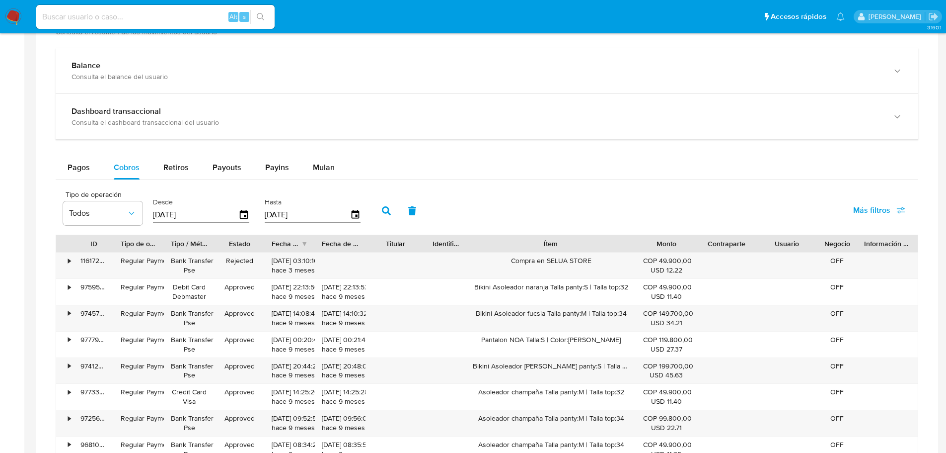
drag, startPoint x: 597, startPoint y: 239, endPoint x: 688, endPoint y: 248, distance: 90.8
click at [688, 248] on div "ID Tipo de operación Tipo / Método Estado Fecha de creación Fecha de aprobación…" at bounding box center [487, 243] width 862 height 17
